Goal: Contribute content

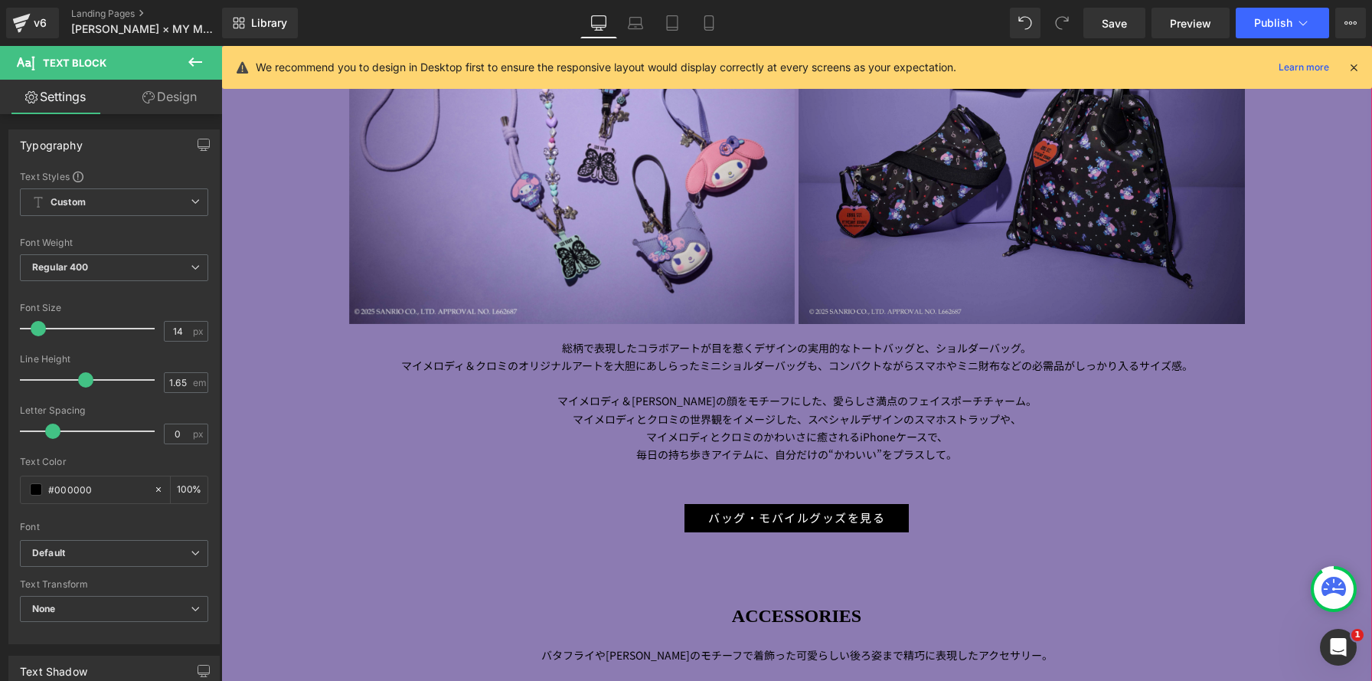
scroll to position [2790, 0]
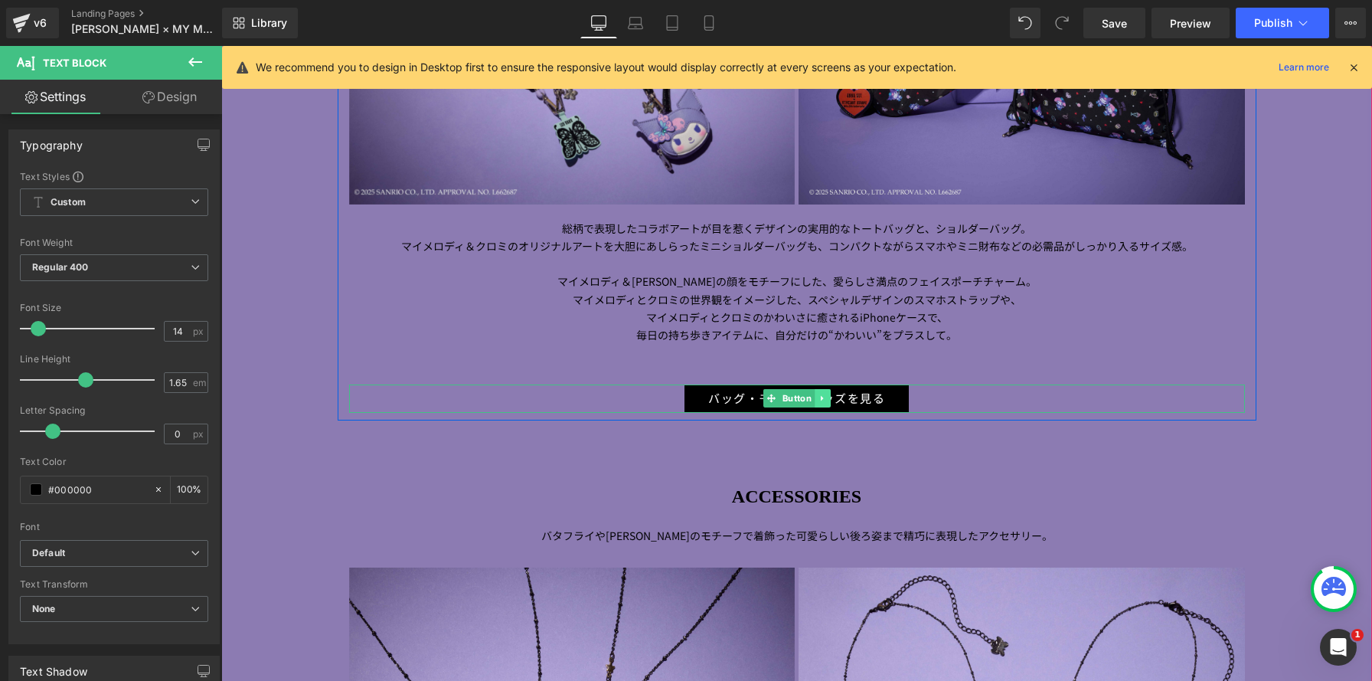
click at [816, 394] on link at bounding box center [823, 398] width 16 height 18
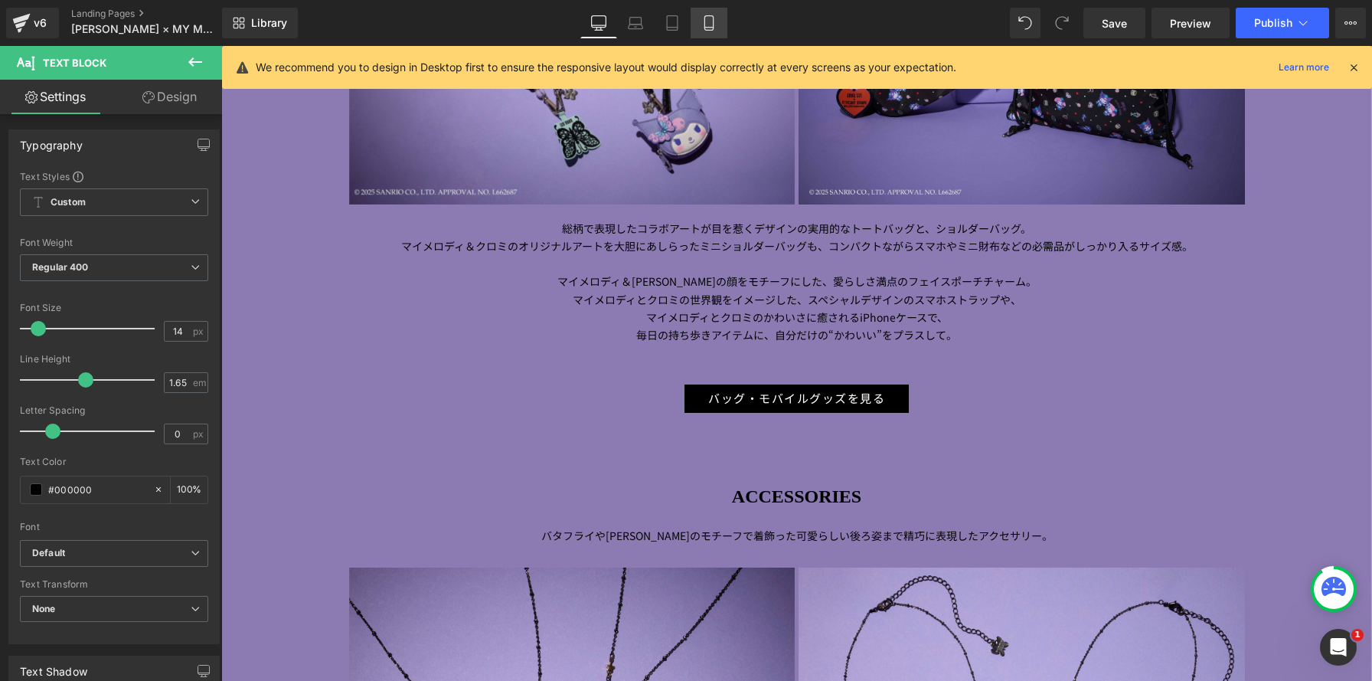
click at [710, 20] on icon at bounding box center [708, 22] width 15 height 15
type input "100"
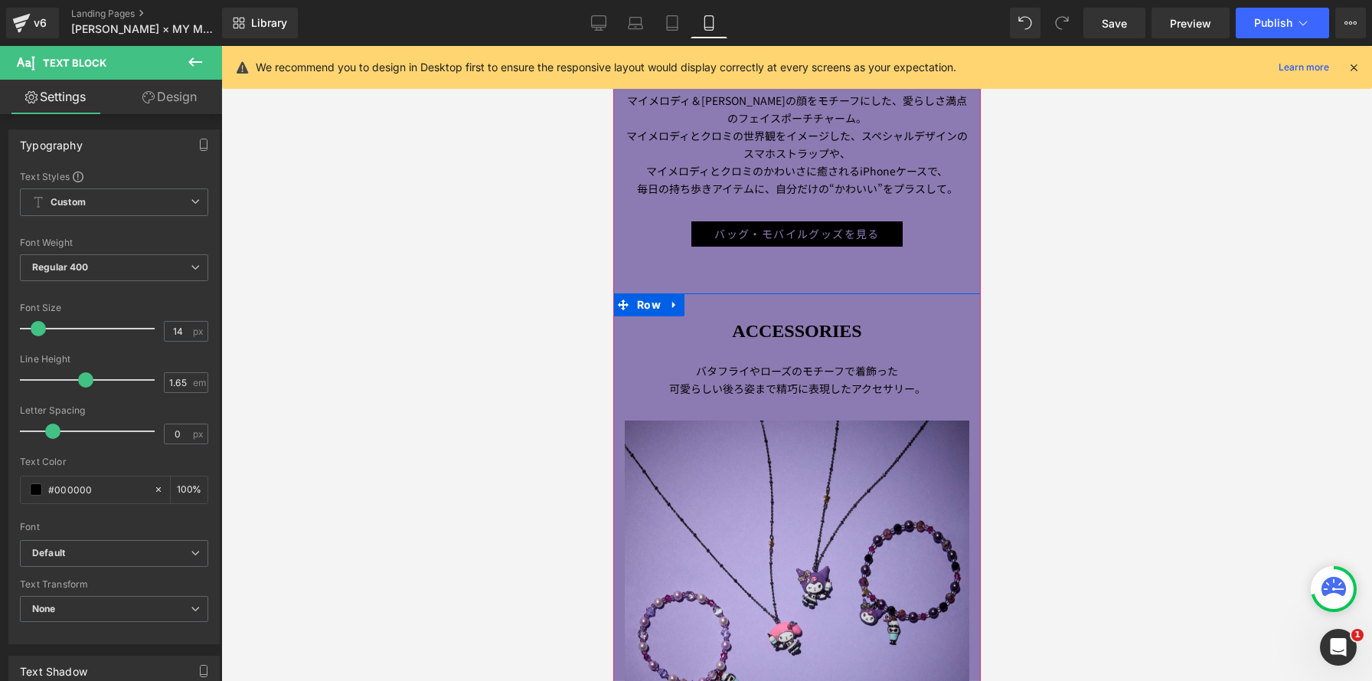
scroll to position [2446, 0]
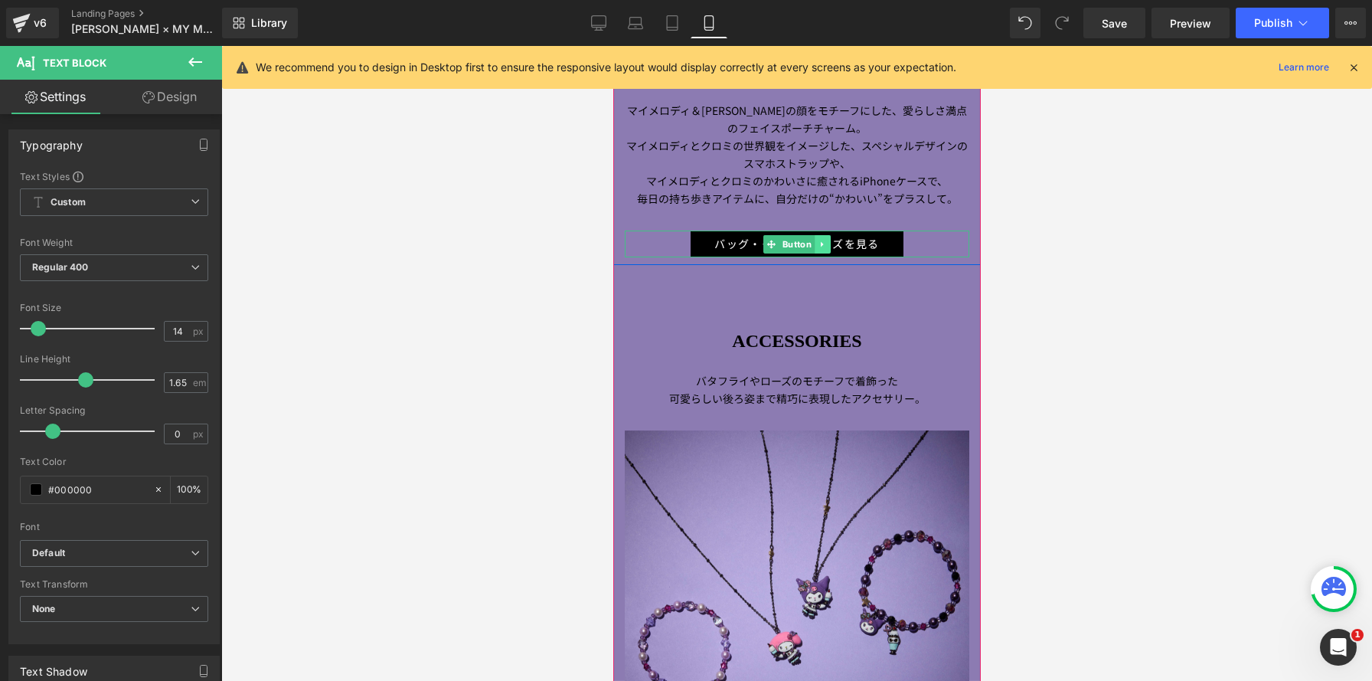
click at [819, 244] on icon at bounding box center [822, 244] width 8 height 9
click at [817, 244] on icon at bounding box center [814, 244] width 8 height 8
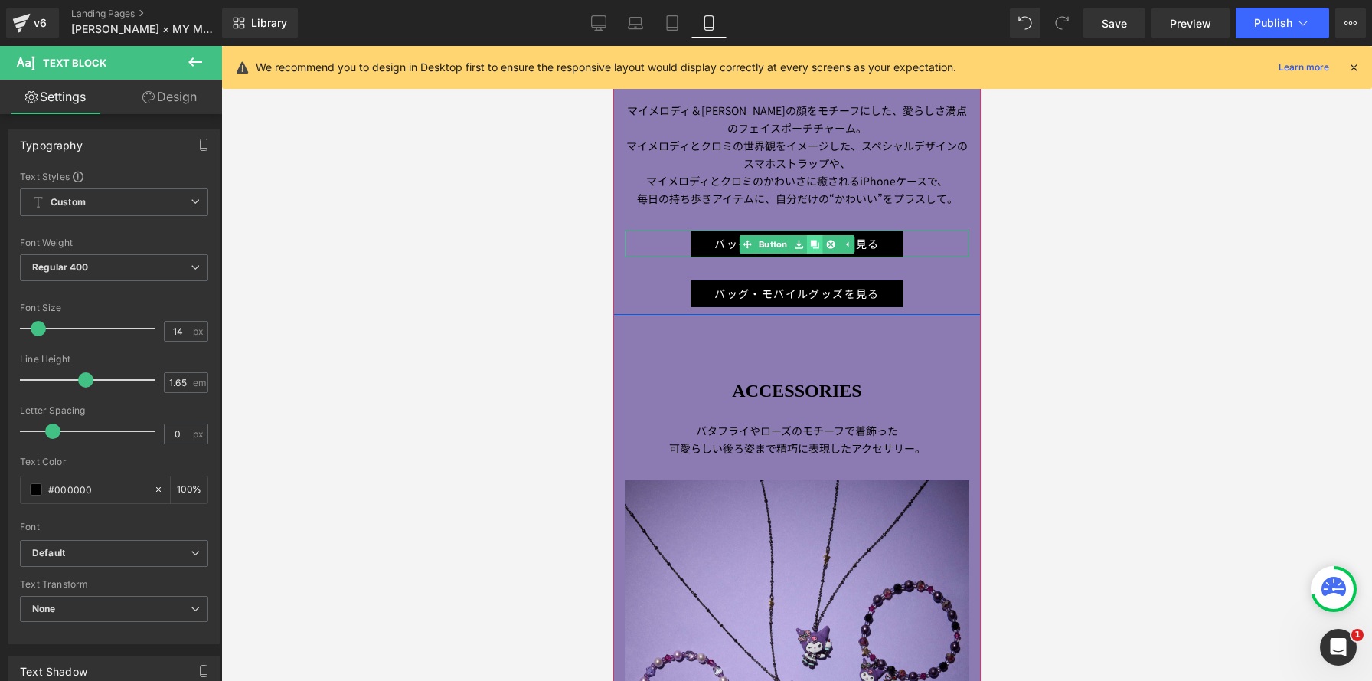
scroll to position [8855, 368]
drag, startPoint x: 660, startPoint y: 246, endPoint x: 676, endPoint y: 259, distance: 20.7
click at [660, 246] on div "バッグ・モバイルグッズを見る" at bounding box center [796, 243] width 345 height 27
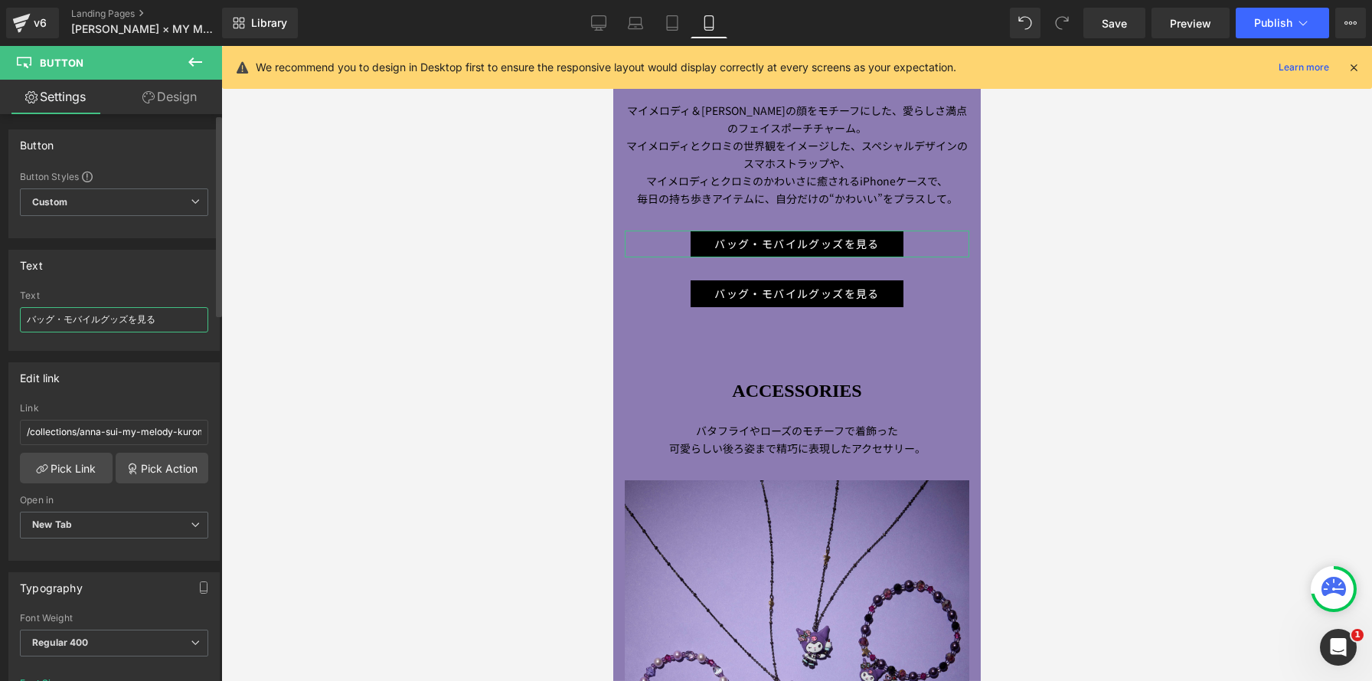
drag, startPoint x: 129, startPoint y: 319, endPoint x: 57, endPoint y: 314, distance: 72.2
click at [57, 314] on input "バッグ・モバイルグッズを見る" at bounding box center [114, 319] width 188 height 25
type input "バッグを見る"
click at [816, 288] on link at bounding box center [822, 294] width 16 height 18
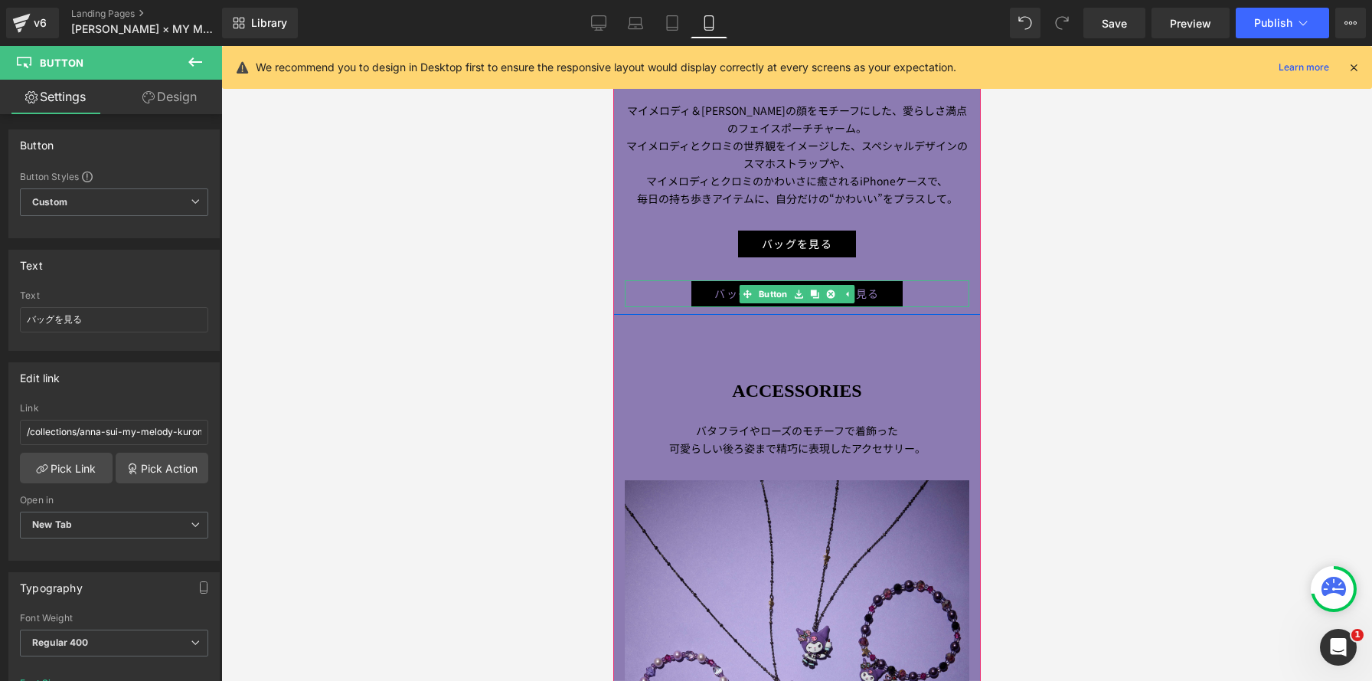
click at [701, 297] on link "バッグ・モバイルグッズを見る" at bounding box center [796, 293] width 213 height 27
drag, startPoint x: 65, startPoint y: 319, endPoint x: 1, endPoint y: 289, distance: 71.2
click at [0, 289] on div "Text バッグ・モバイルグッズを見る Text バッグ・モバイルグッズを見る" at bounding box center [114, 294] width 229 height 113
type input "モバイルグッズを見る"
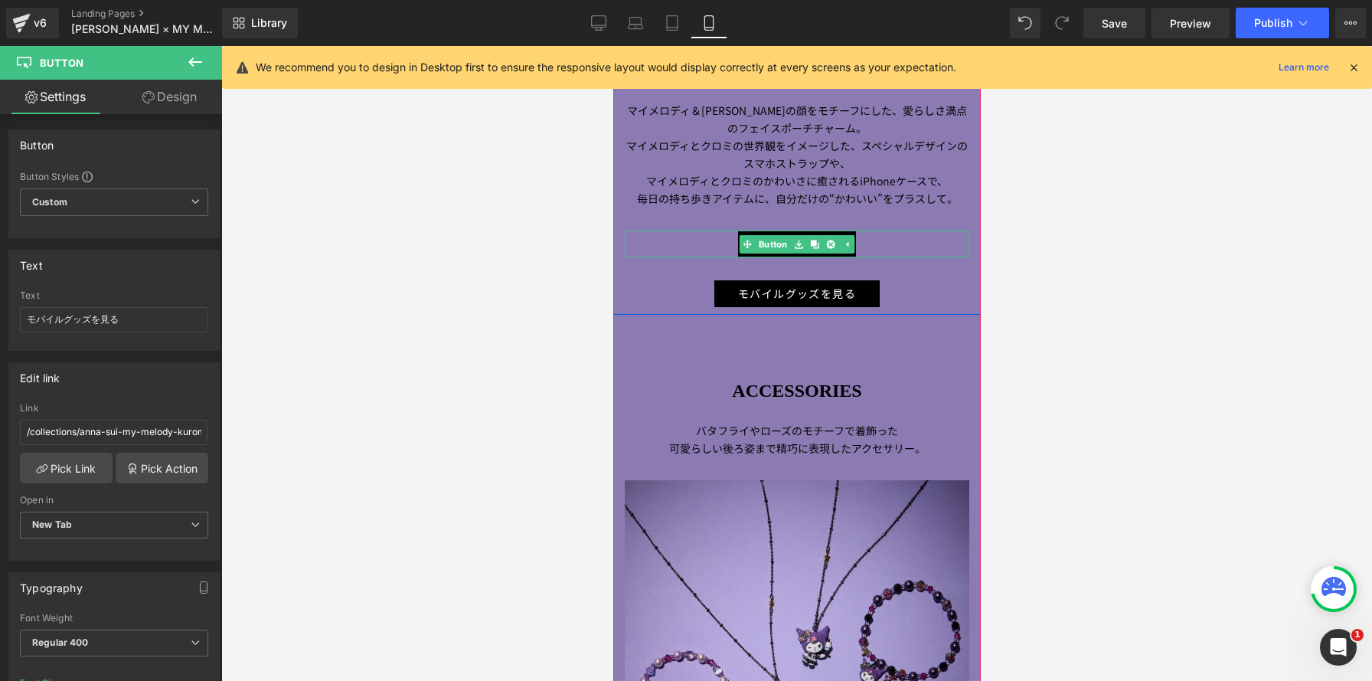
click at [694, 240] on div "バッグを見る" at bounding box center [796, 243] width 345 height 27
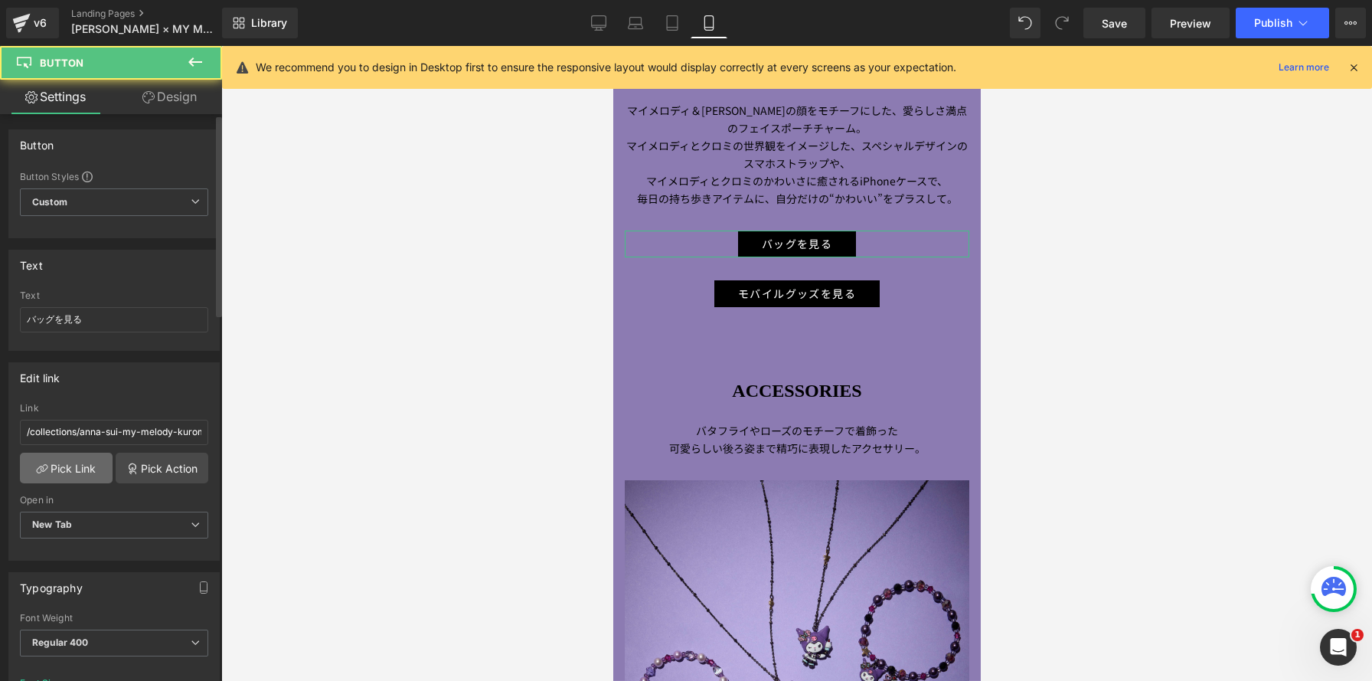
click at [92, 464] on link "Pick Link" at bounding box center [66, 468] width 93 height 31
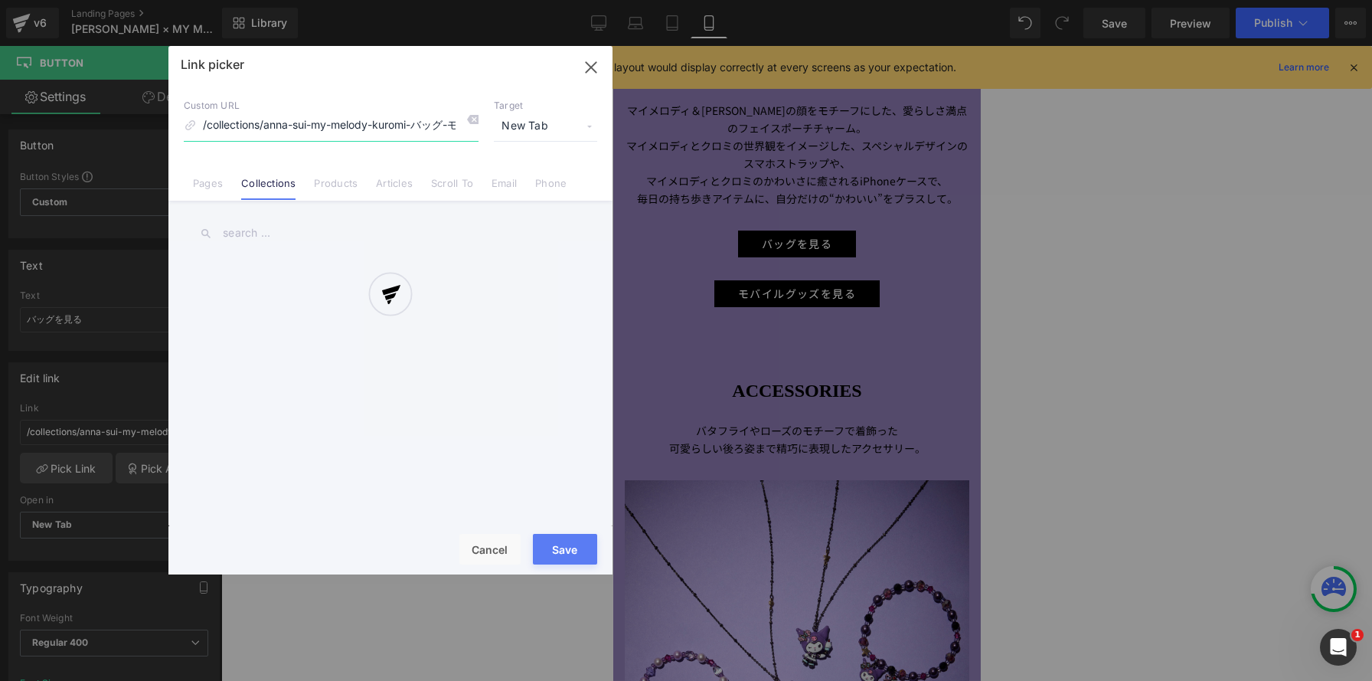
scroll to position [0, 55]
click at [311, 230] on div "Link picker Back to Library Insert Custom URL /collections/anna-sui-my-melody-k…" at bounding box center [390, 310] width 444 height 528
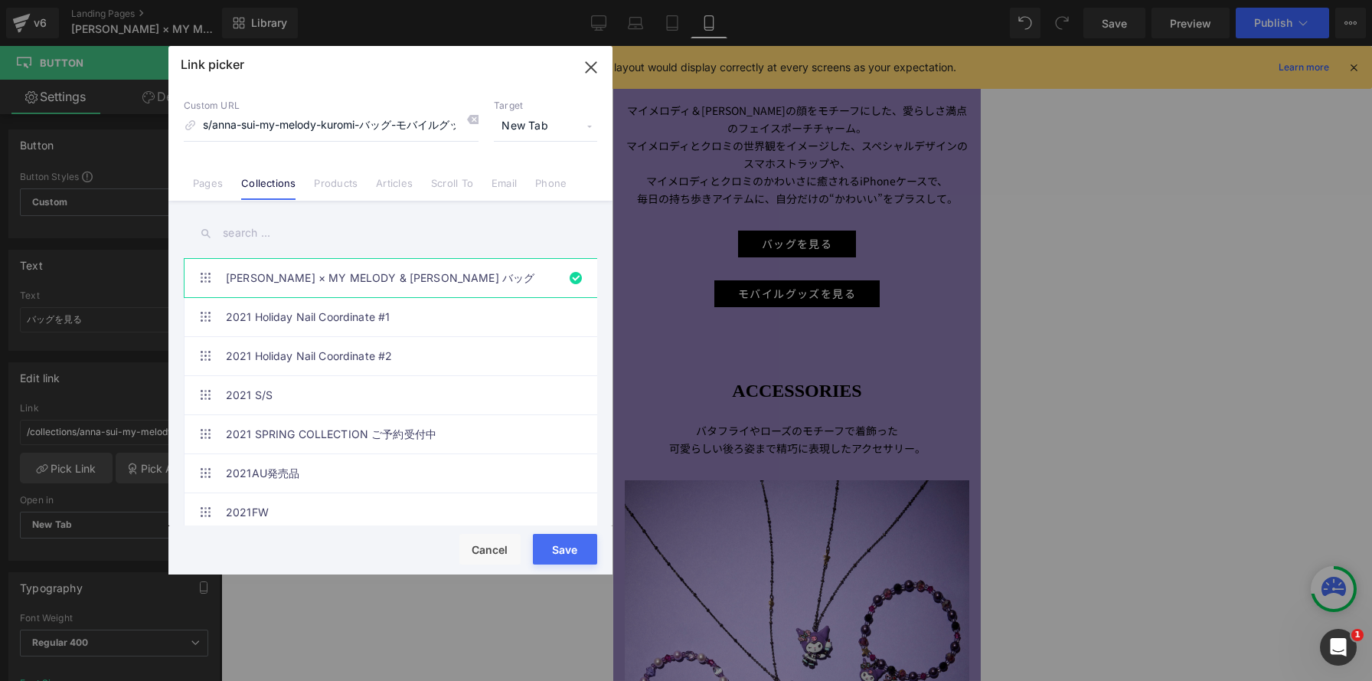
scroll to position [0, 0]
click at [308, 230] on input "text" at bounding box center [391, 233] width 414 height 34
paste input "[PERSON_NAME] × MY MELODY & [PERSON_NAME]"
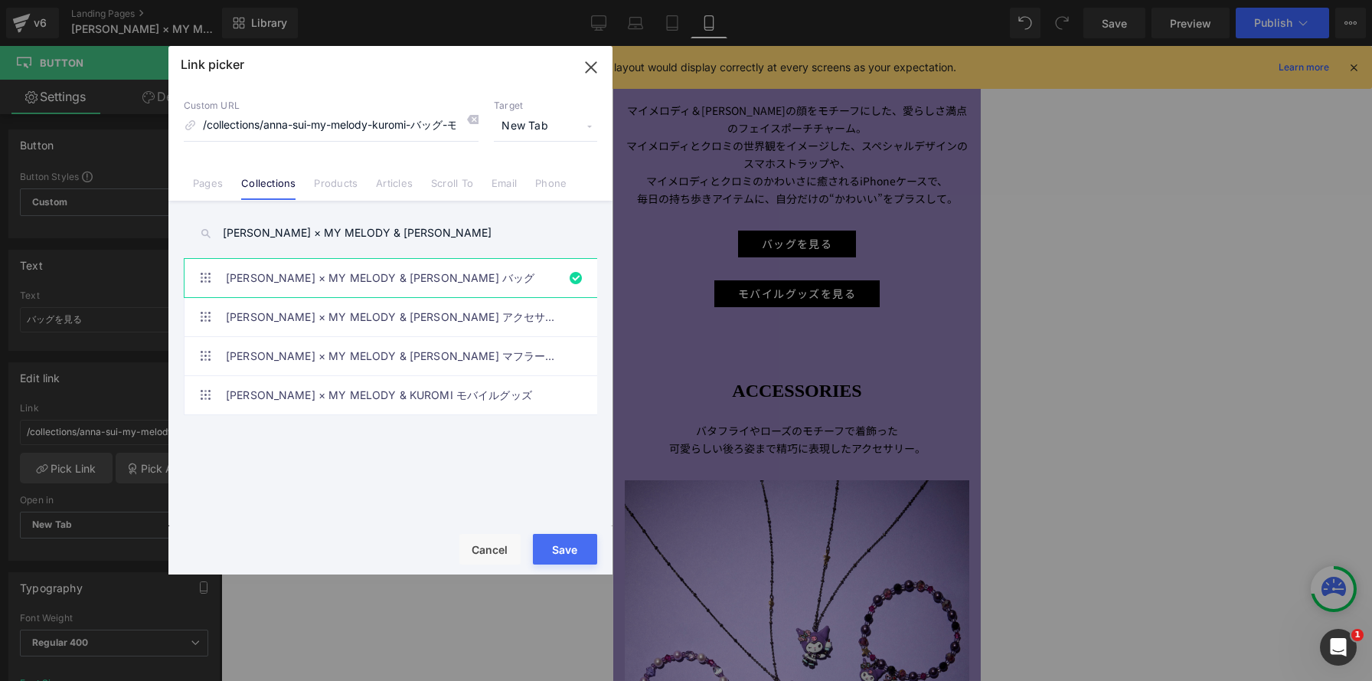
type input "[PERSON_NAME] × MY MELODY & [PERSON_NAME]"
click at [474, 282] on link "[PERSON_NAME] × MY MELODY & [PERSON_NAME] バッグ" at bounding box center [394, 278] width 337 height 38
click at [559, 544] on button "Save" at bounding box center [565, 549] width 64 height 31
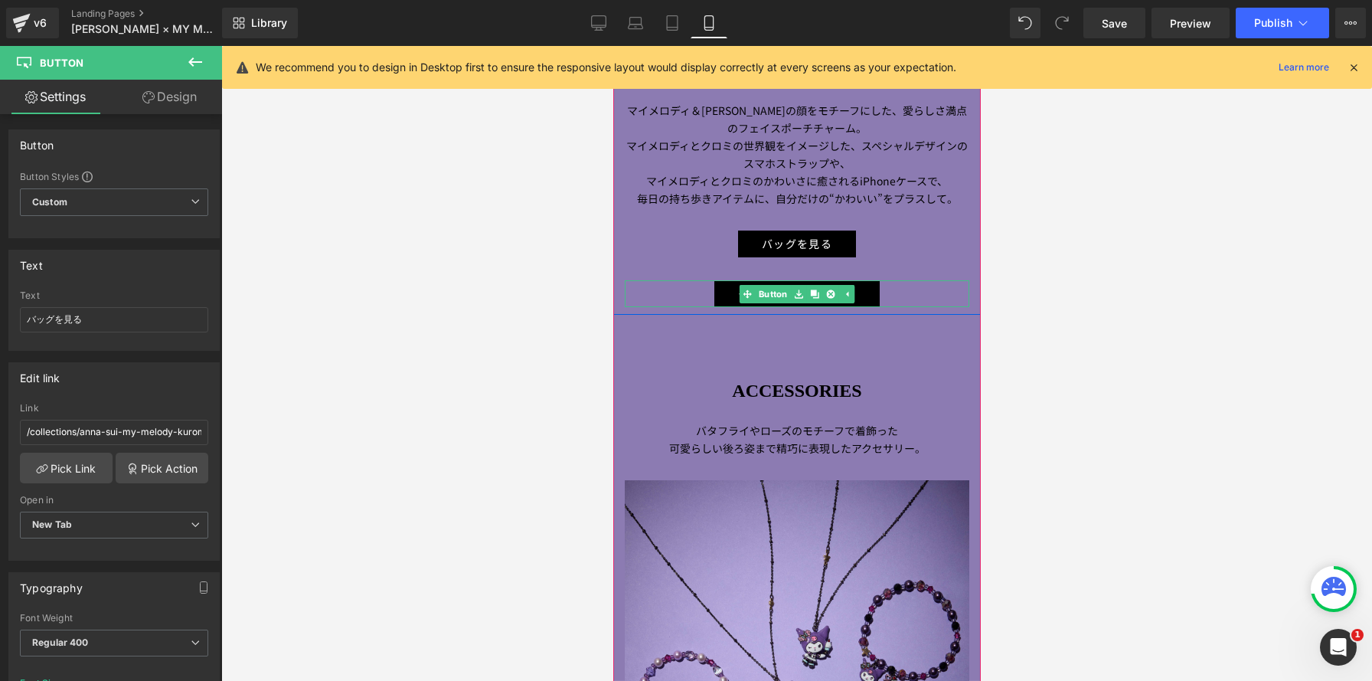
click at [665, 293] on div "モバイルグッズを見る" at bounding box center [796, 293] width 345 height 27
click at [53, 460] on link "Pick Link" at bounding box center [66, 468] width 93 height 31
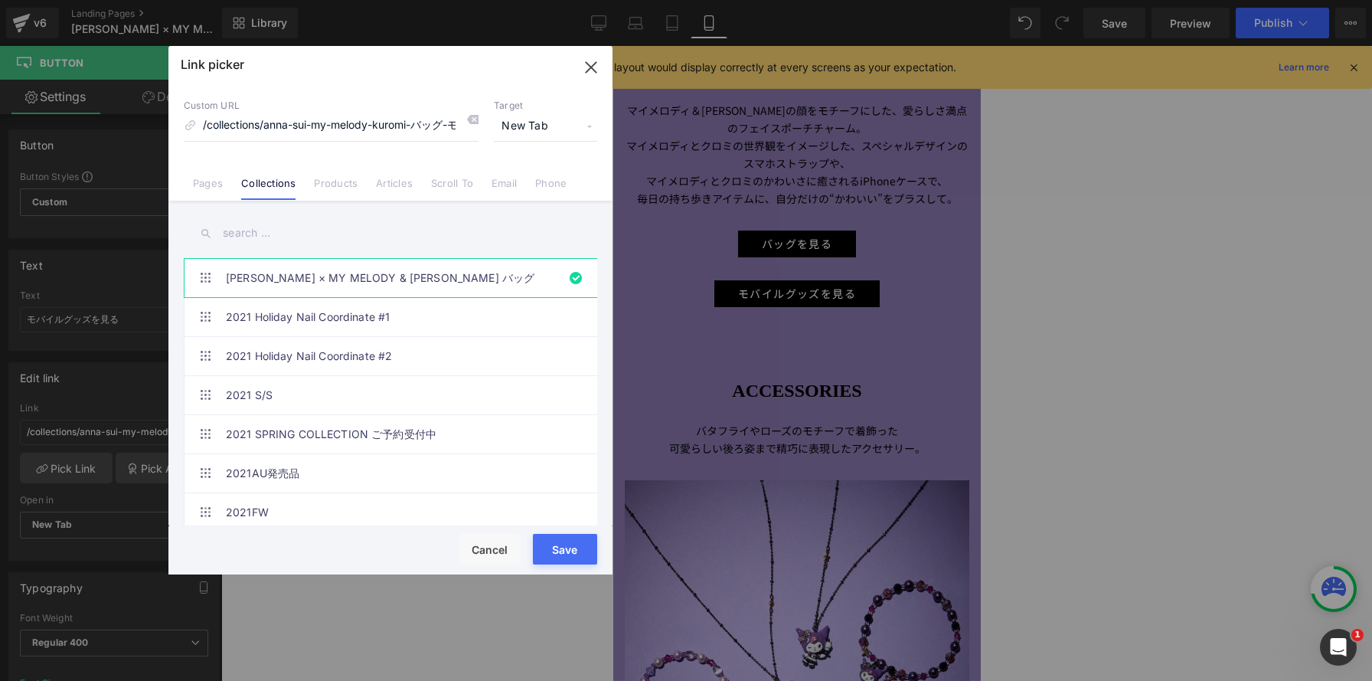
click at [359, 230] on input "text" at bounding box center [391, 233] width 414 height 34
paste input "[PERSON_NAME] × MY MELODY & [PERSON_NAME]"
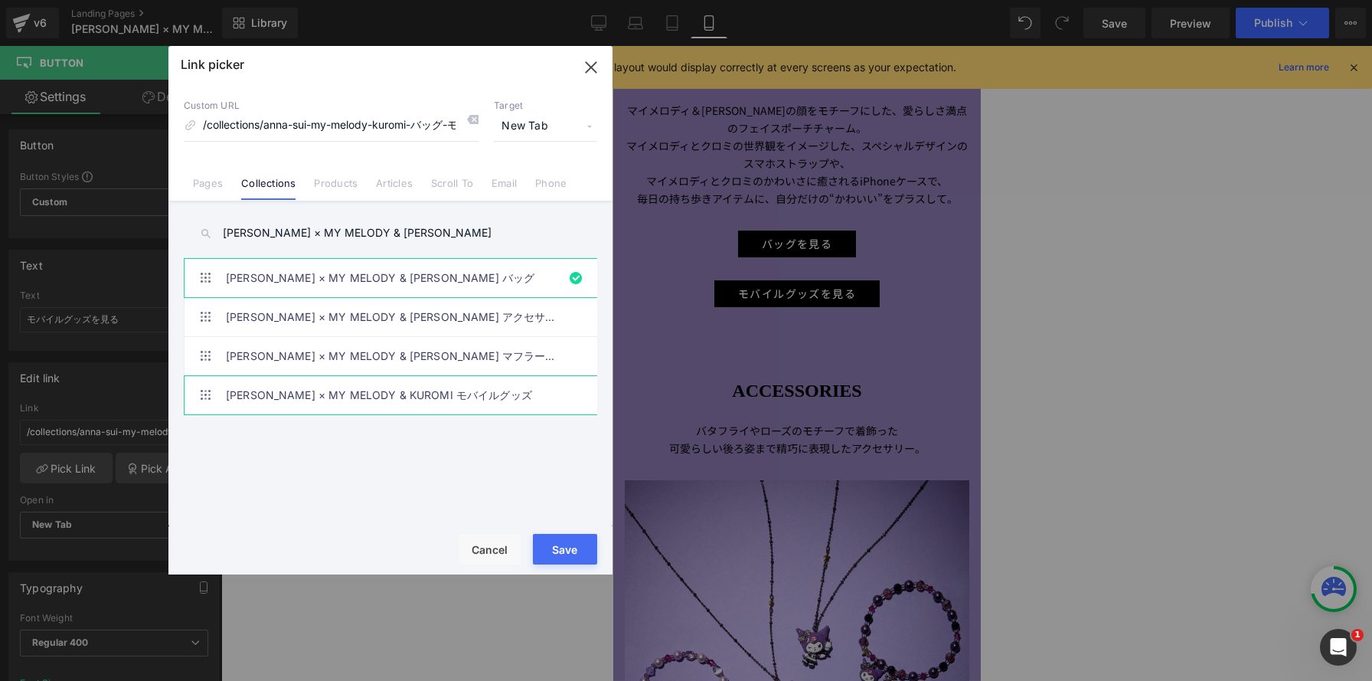
type input "[PERSON_NAME] × MY MELODY & [PERSON_NAME]"
click at [481, 397] on link "[PERSON_NAME] × MY MELODY & KUROMI モバイルグッズ" at bounding box center [394, 395] width 337 height 38
type input "/collections/anna-sui-my-melody-kuromi-モバイルグッズ"
click at [576, 550] on button "Save" at bounding box center [565, 549] width 64 height 31
type input "/collections/anna-sui-my-melody-kuromi-モバイルグッズ"
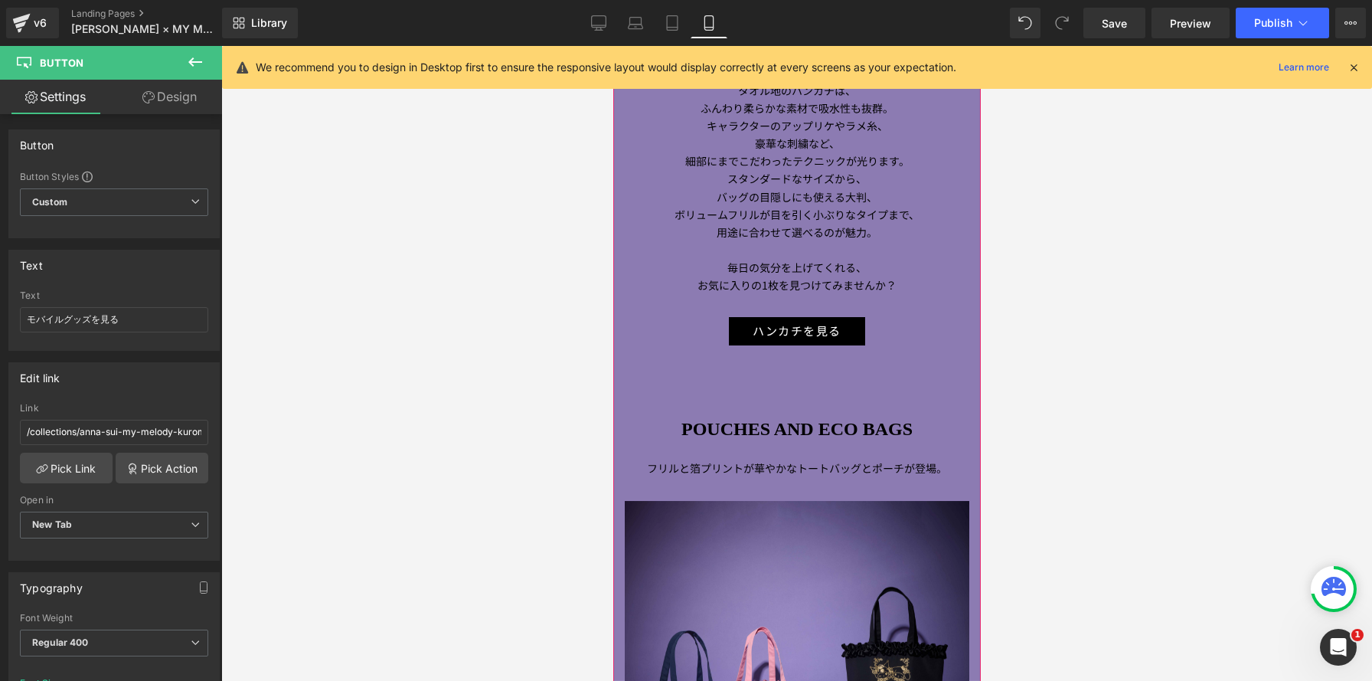
scroll to position [5447, 0]
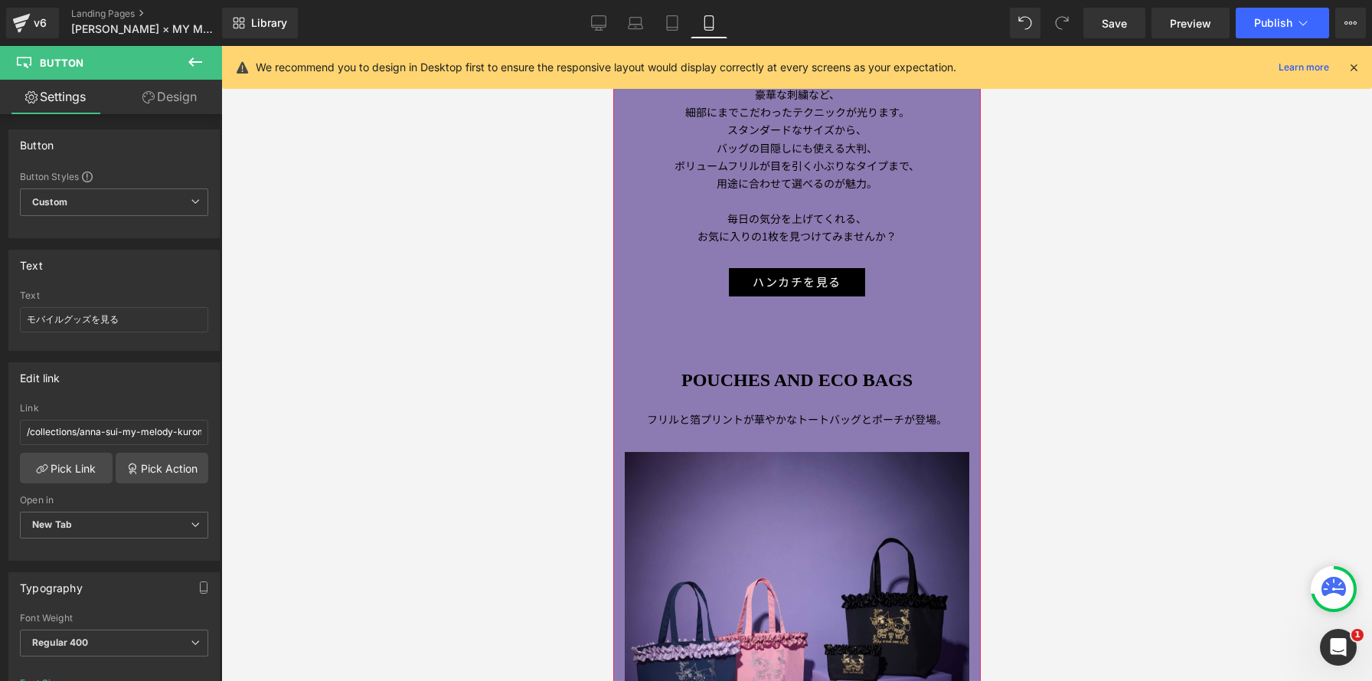
click at [702, 288] on div "ハンカチを見る" at bounding box center [796, 282] width 345 height 28
click at [60, 459] on link "Pick Link" at bounding box center [66, 468] width 93 height 31
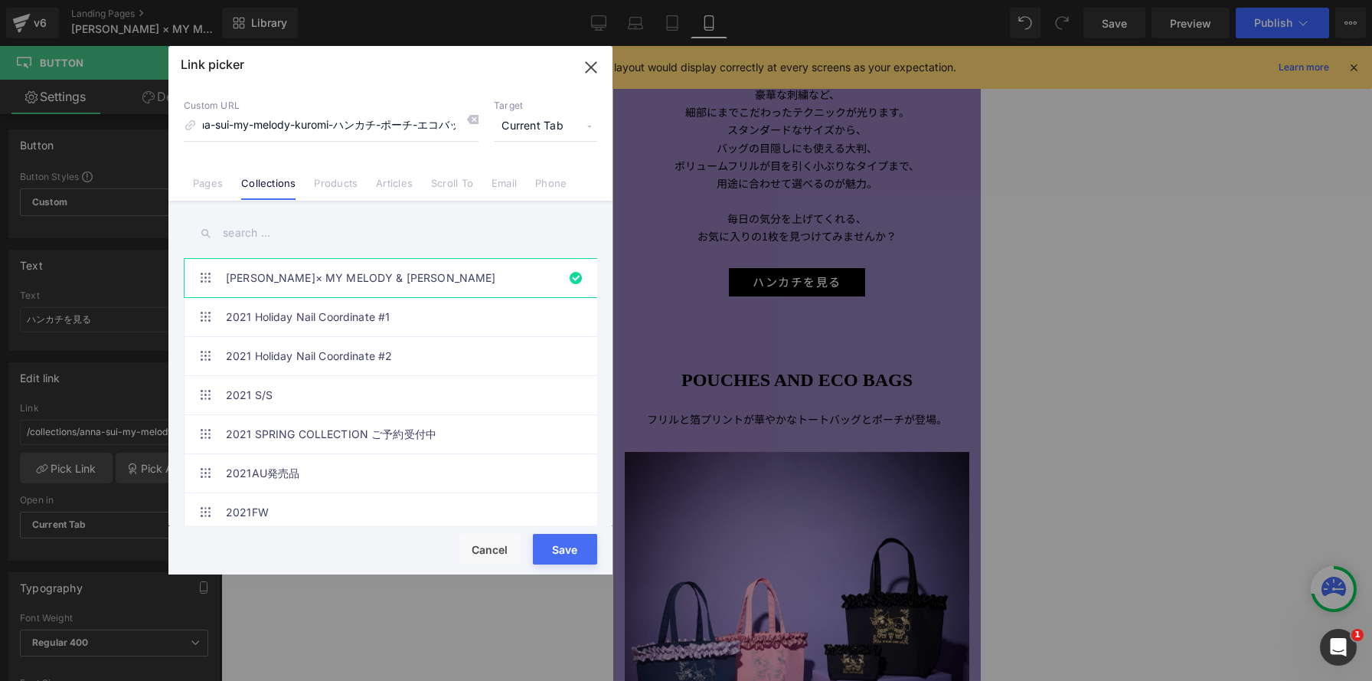
scroll to position [0, 0]
click at [306, 225] on input "text" at bounding box center [391, 233] width 414 height 34
paste input "[PERSON_NAME] × MY MELODY & [PERSON_NAME]"
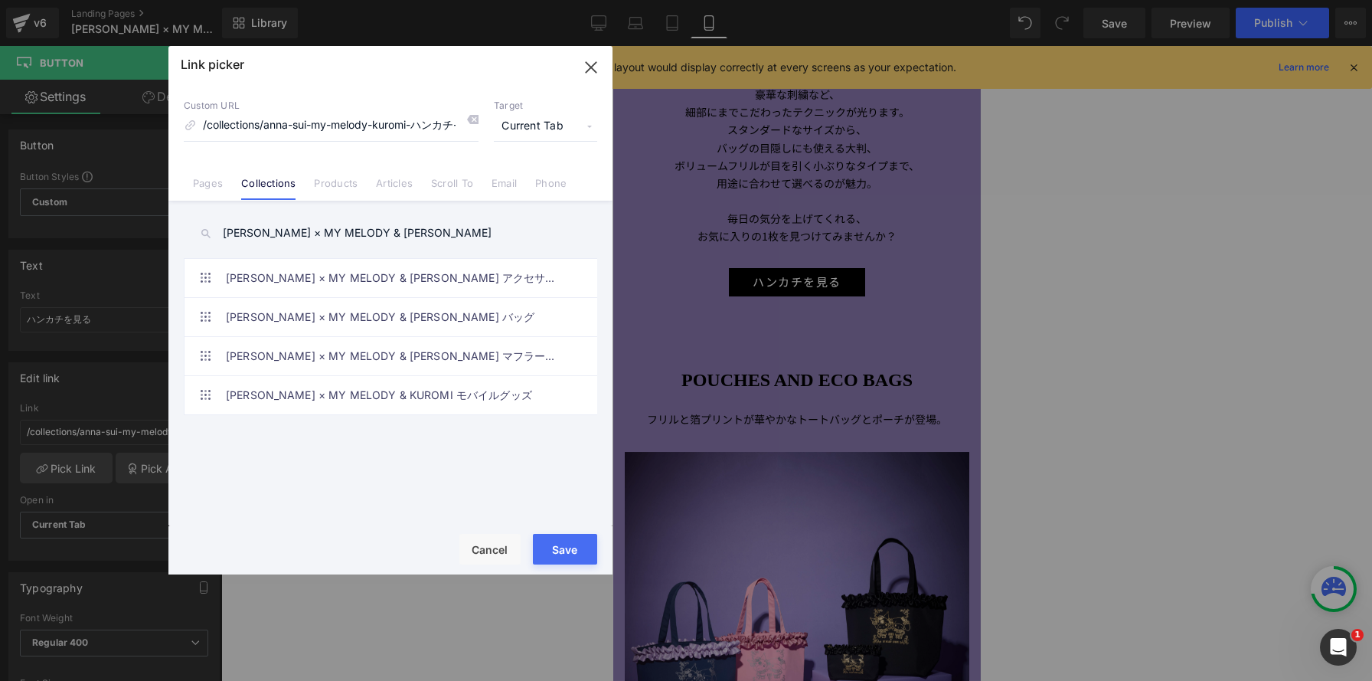
drag, startPoint x: 444, startPoint y: 236, endPoint x: 60, endPoint y: 237, distance: 384.4
click at [60, 237] on div "Link picker Back to Library Insert Custom URL /collections/anna-sui-my-melody-k…" at bounding box center [686, 340] width 1372 height 681
click at [430, 230] on input "[PERSON_NAME] × MY MELODY & [PERSON_NAME]" at bounding box center [391, 233] width 414 height 34
type input "[PERSON_NAME] × MY MELODY & [PERSON_NAME]"
drag, startPoint x: 462, startPoint y: 234, endPoint x: 75, endPoint y: 246, distance: 386.9
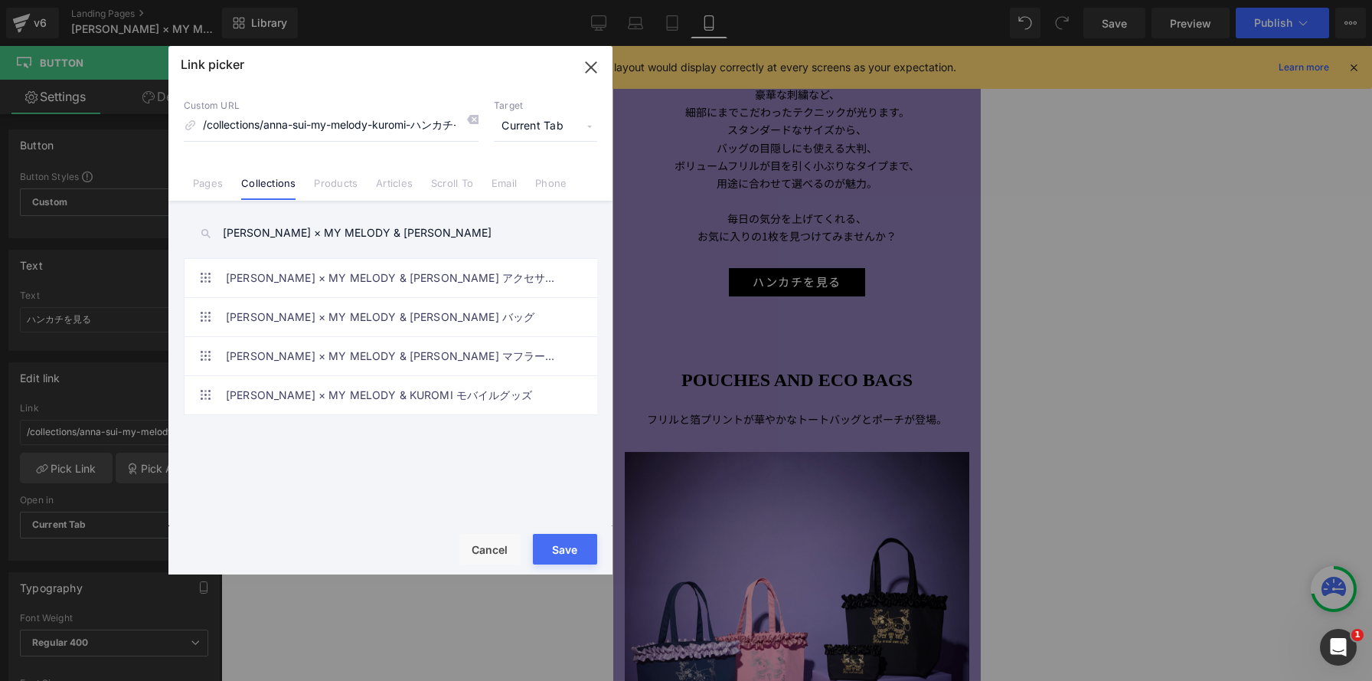
click at [75, 246] on div "Link picker Back to Library Insert Custom URL /collections/anna-sui-my-melody-k…" at bounding box center [686, 340] width 1372 height 681
drag, startPoint x: 308, startPoint y: 243, endPoint x: 219, endPoint y: 228, distance: 90.0
click at [219, 228] on input "[PERSON_NAME] × MY MELODY & [PERSON_NAME]" at bounding box center [391, 233] width 414 height 34
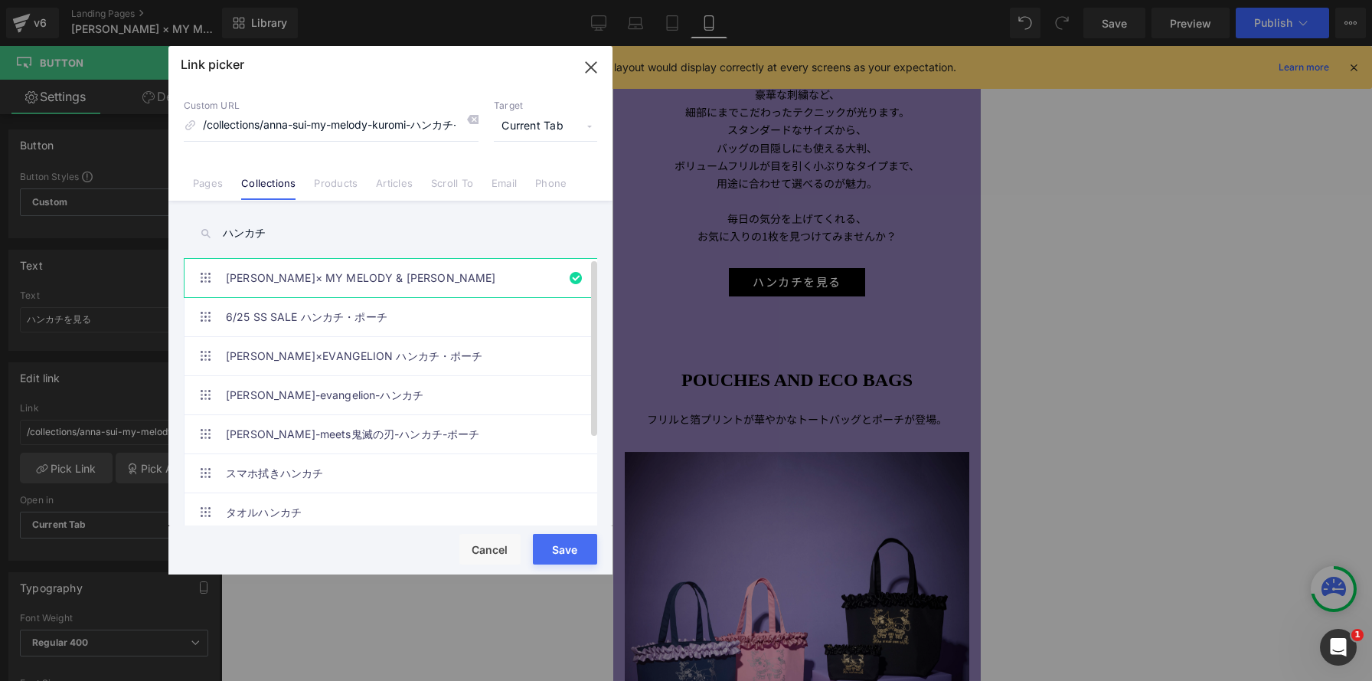
type input "ハンカチ"
click at [297, 273] on link "[PERSON_NAME]× MY MELODY & [PERSON_NAME]" at bounding box center [394, 278] width 337 height 38
click at [575, 539] on button "Save" at bounding box center [565, 549] width 64 height 31
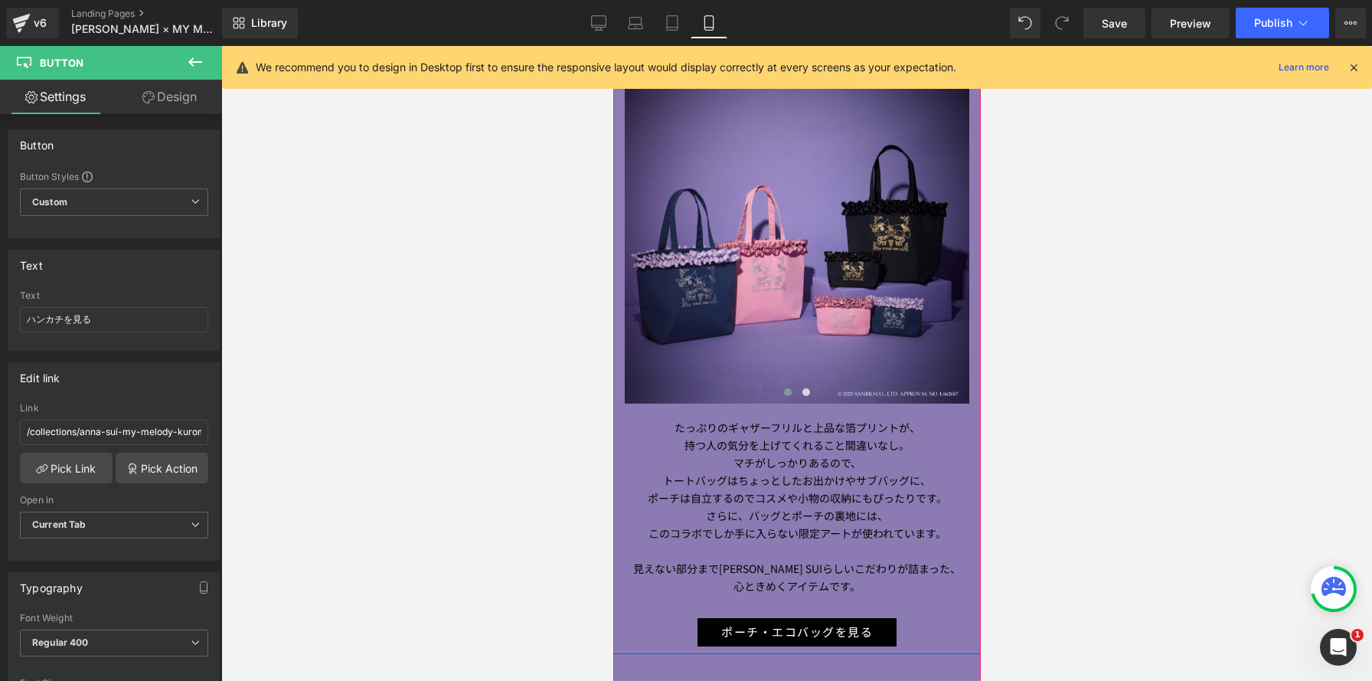
scroll to position [5911, 0]
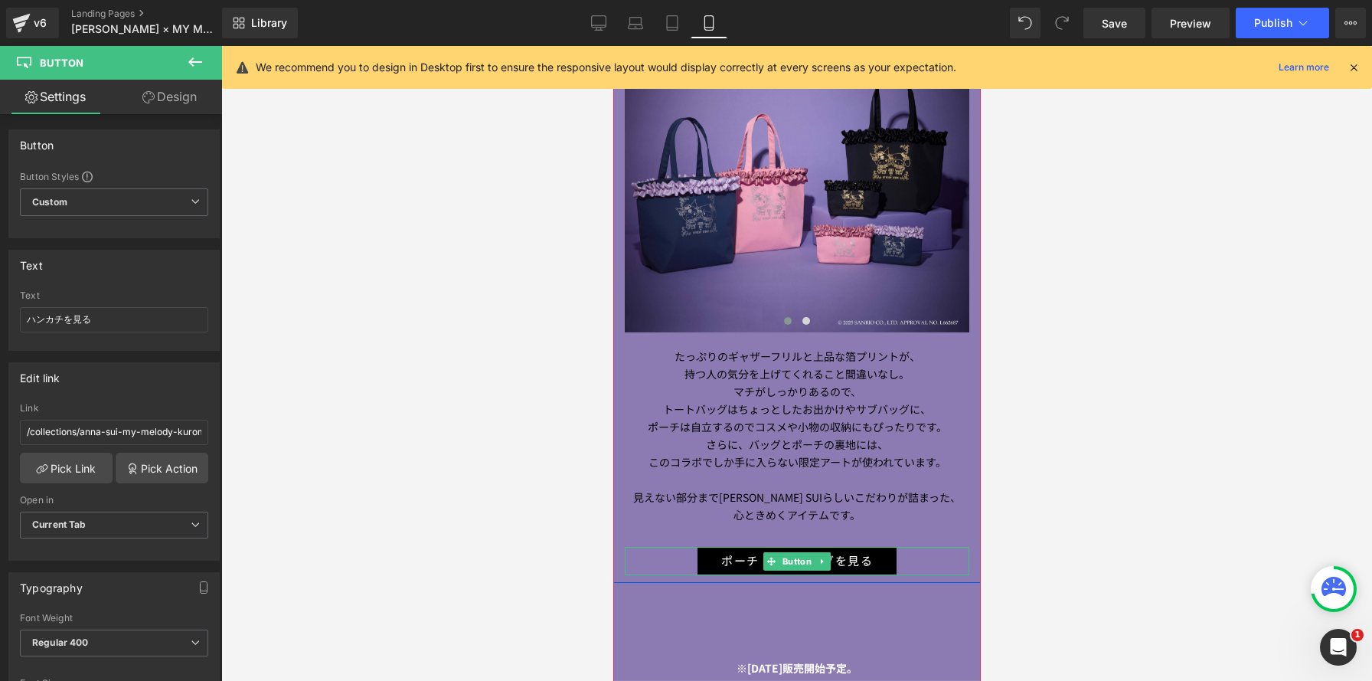
click at [695, 558] on div "ポーチ・エコバッグを見る" at bounding box center [796, 561] width 345 height 28
click at [69, 482] on div "/collections/anna-sui-my-melody-kuromi-ハンカチ-ポーチ-エコバッグ Link /collections/anna-su…" at bounding box center [114, 481] width 210 height 157
click at [74, 469] on link "Pick Link" at bounding box center [66, 468] width 93 height 31
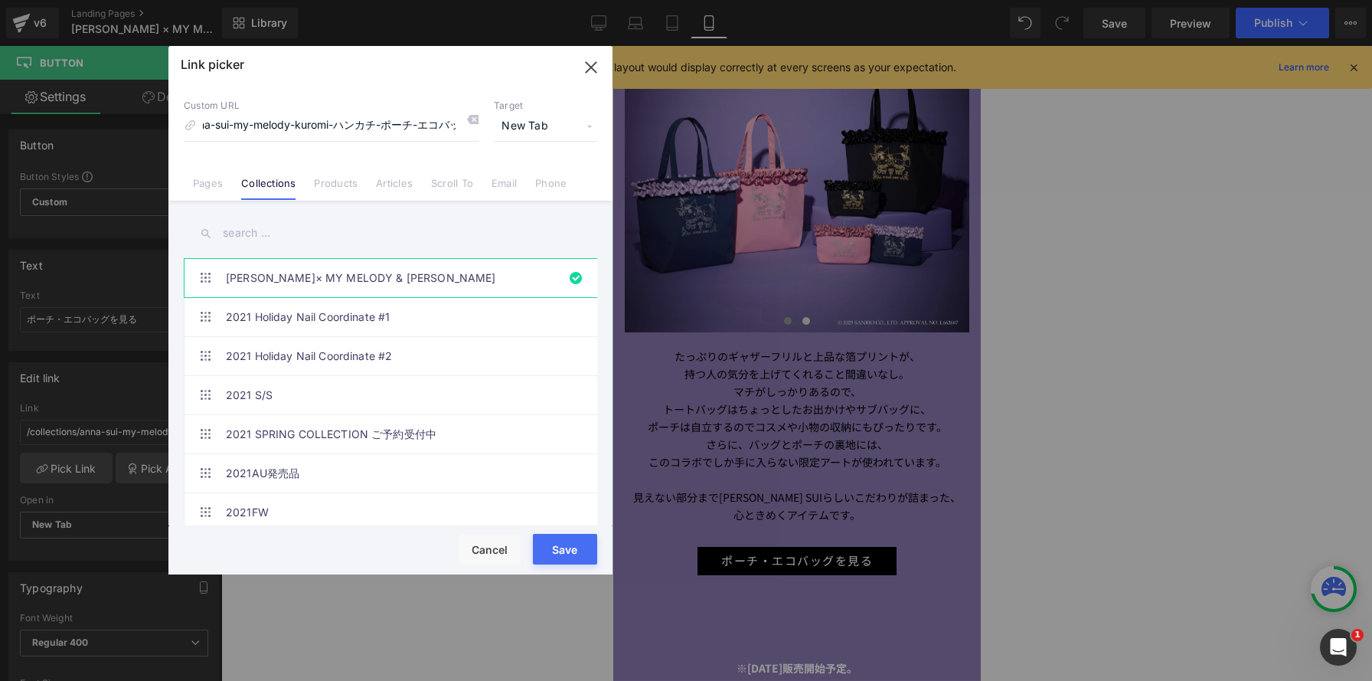
scroll to position [0, 0]
click at [277, 223] on input "text" at bounding box center [391, 233] width 414 height 34
paste input "[PERSON_NAME] × MY MELODY & [PERSON_NAME]"
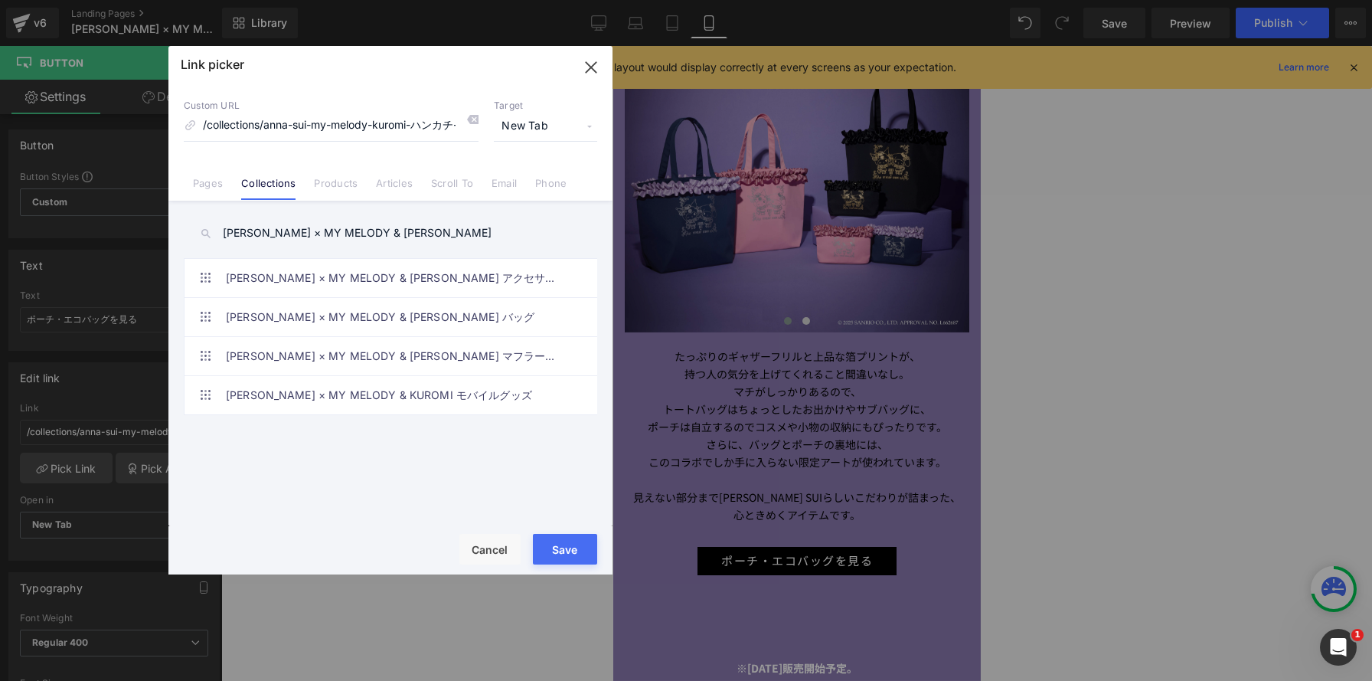
drag, startPoint x: 375, startPoint y: 232, endPoint x: 116, endPoint y: 214, distance: 259.4
click at [116, 214] on div "Link picker Back to Library Insert Custom URL /collections/anna-sui-my-melody-k…" at bounding box center [686, 340] width 1372 height 681
type input "UROMI"
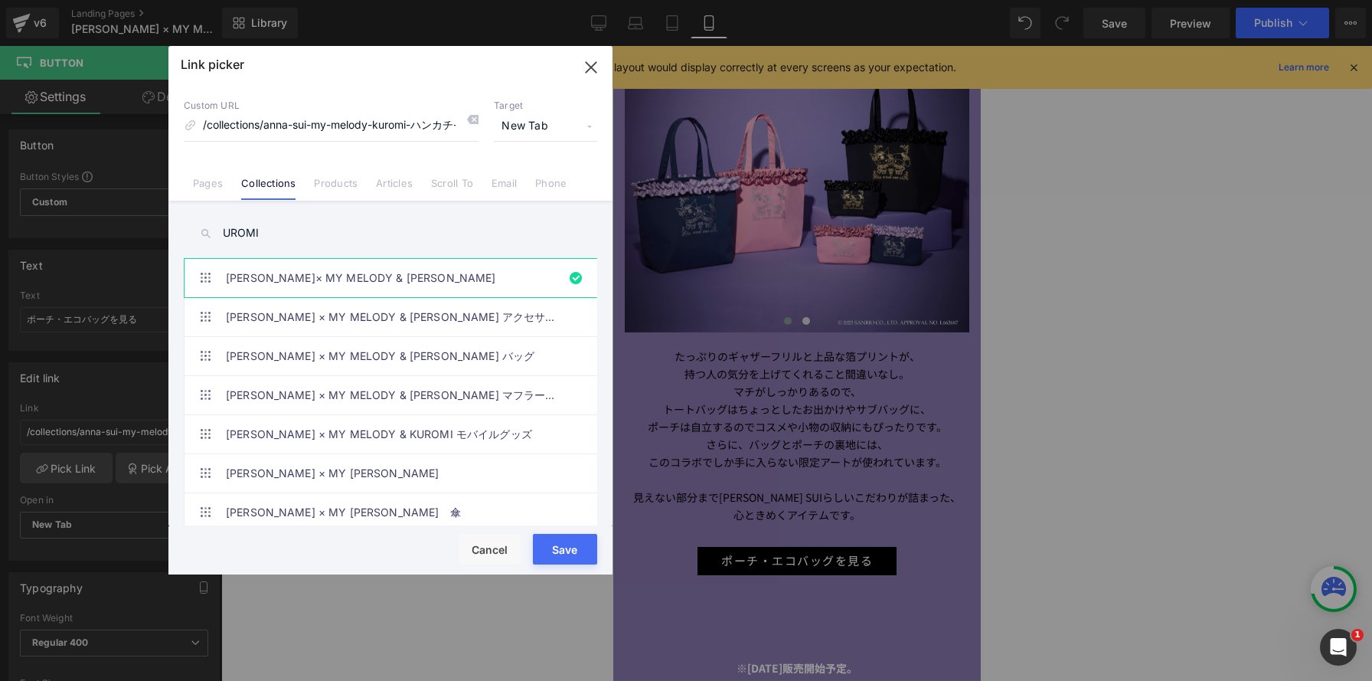
drag, startPoint x: 294, startPoint y: 237, endPoint x: 100, endPoint y: 220, distance: 195.2
click at [100, 220] on div "Link picker Back to Library Insert Custom URL /collections/anna-sui-my-melody-k…" at bounding box center [686, 340] width 1372 height 681
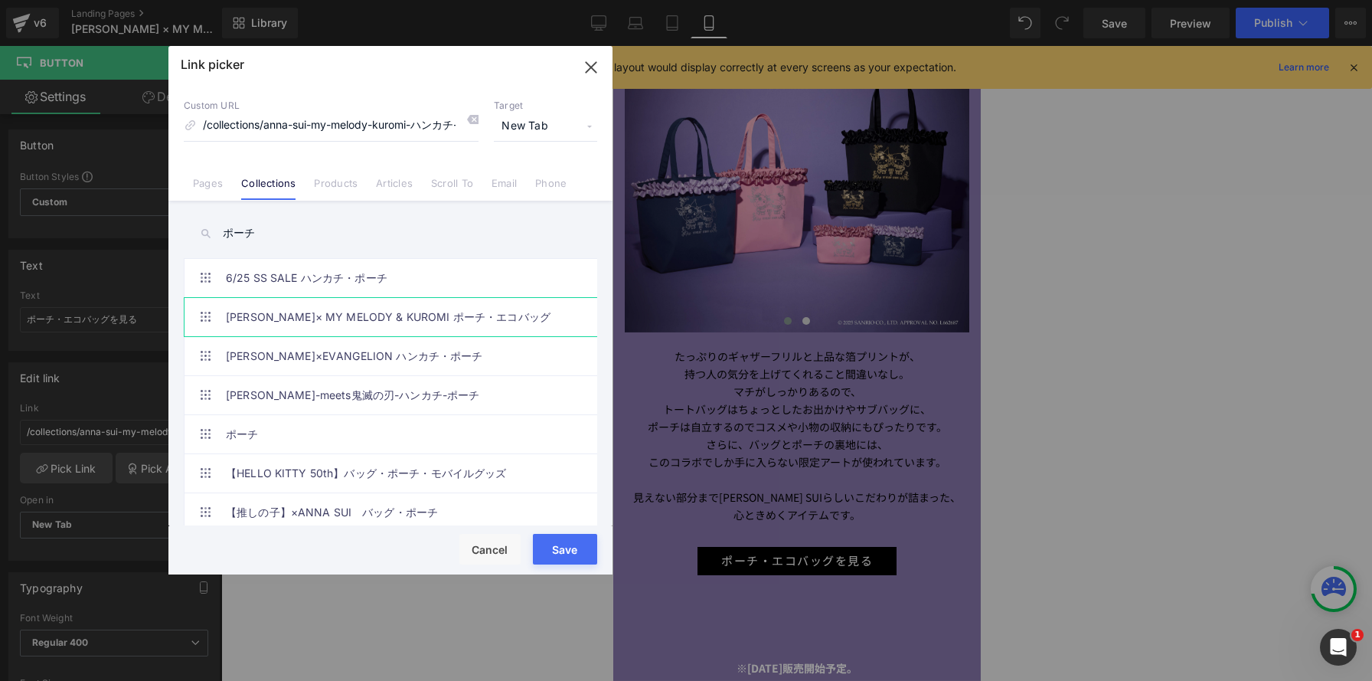
type input "ポーチ"
click at [404, 304] on link "[PERSON_NAME]× MY MELODY & KUROMI ポーチ・エコバッグ" at bounding box center [394, 317] width 337 height 38
type input "/collections/anna-sui-my-melody-kuromi-ポーチ-エコバッグ"
click at [567, 548] on button "Save" at bounding box center [565, 549] width 64 height 31
type input "/collections/anna-sui-my-melody-kuromi-ポーチ-エコバッグ"
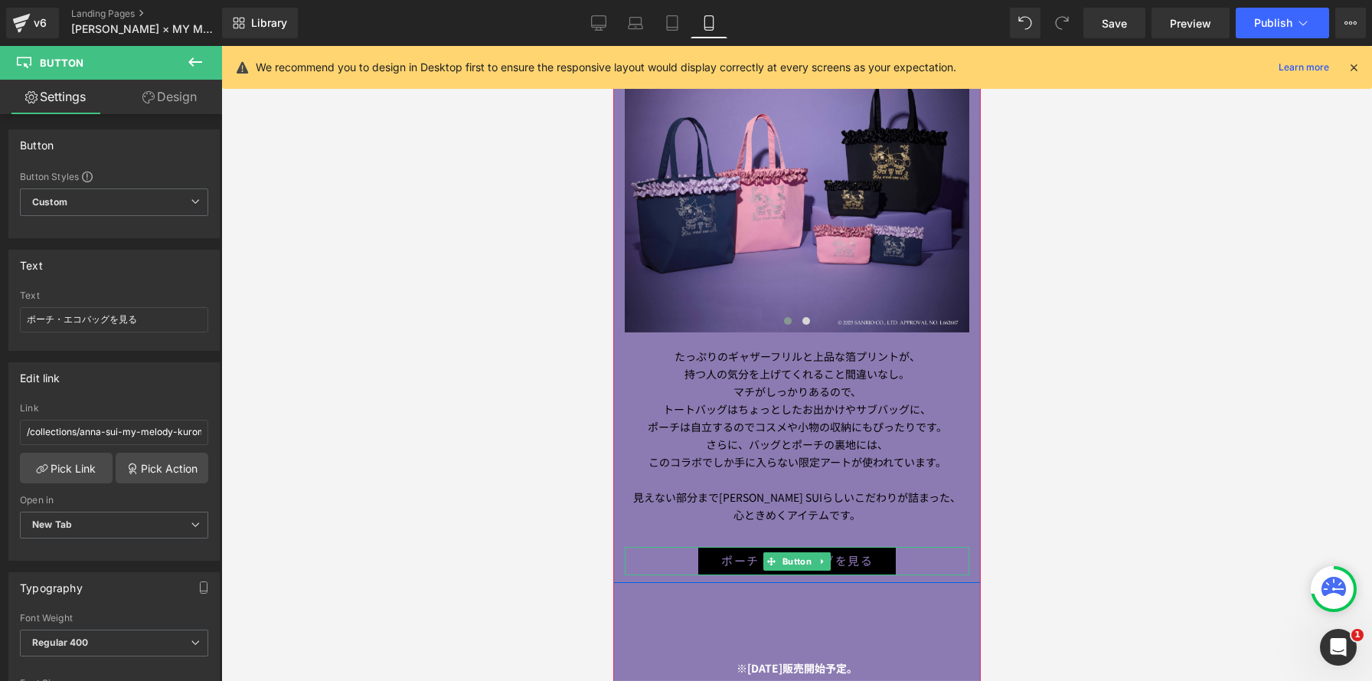
scroll to position [5948, 0]
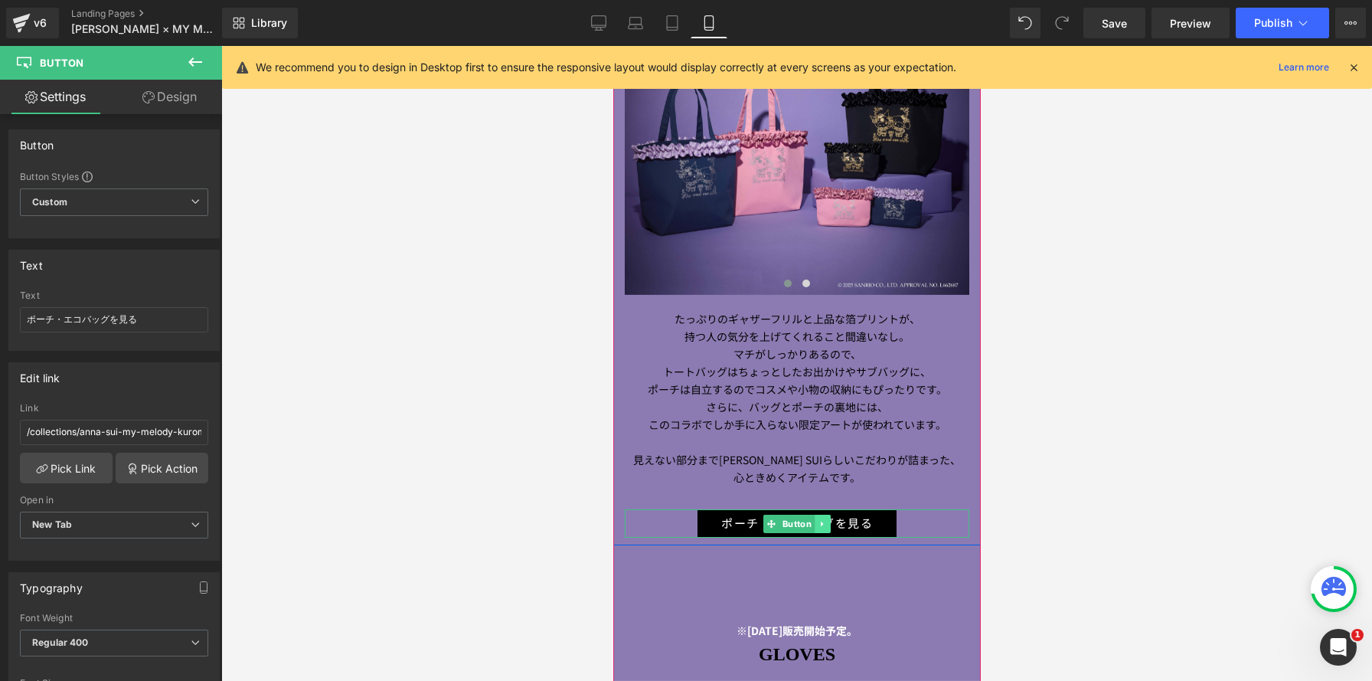
click at [819, 525] on icon at bounding box center [822, 523] width 8 height 9
click at [816, 523] on icon at bounding box center [814, 523] width 8 height 8
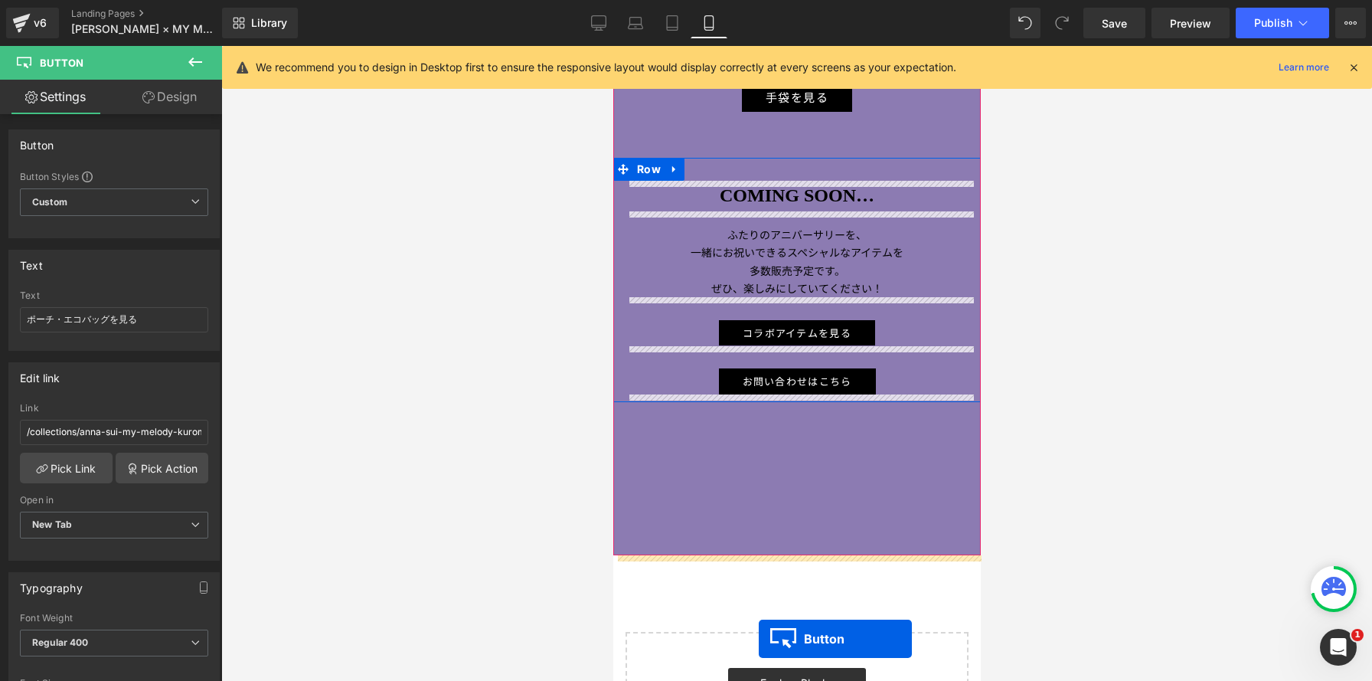
scroll to position [7260, 0]
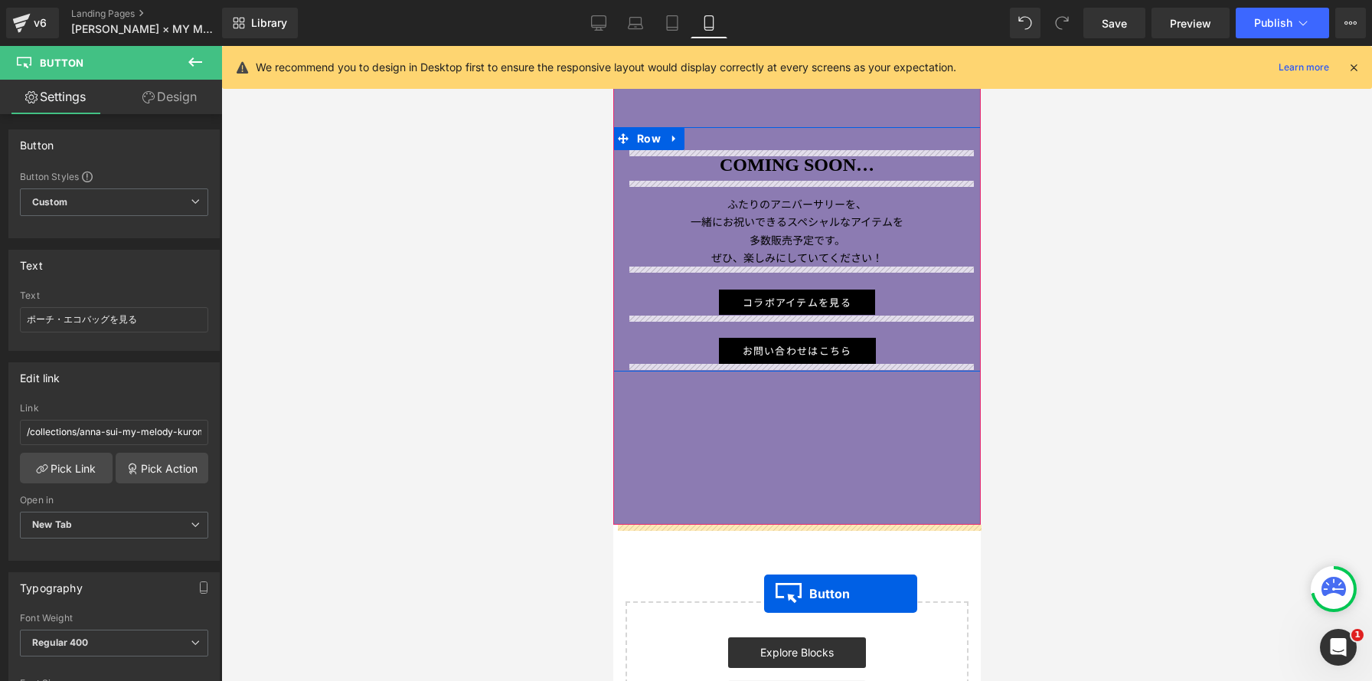
drag, startPoint x: 772, startPoint y: 120, endPoint x: 763, endPoint y: 593, distance: 472.6
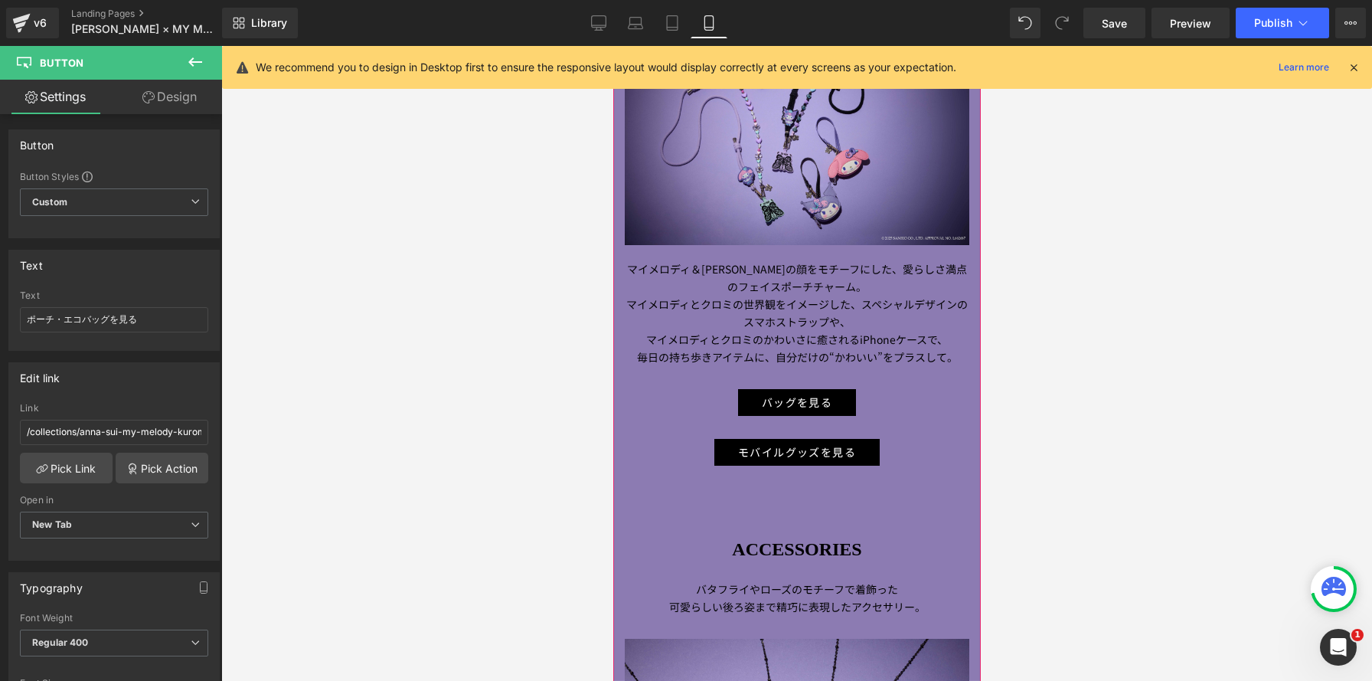
scroll to position [2287, 0]
click at [814, 454] on icon at bounding box center [814, 453] width 8 height 8
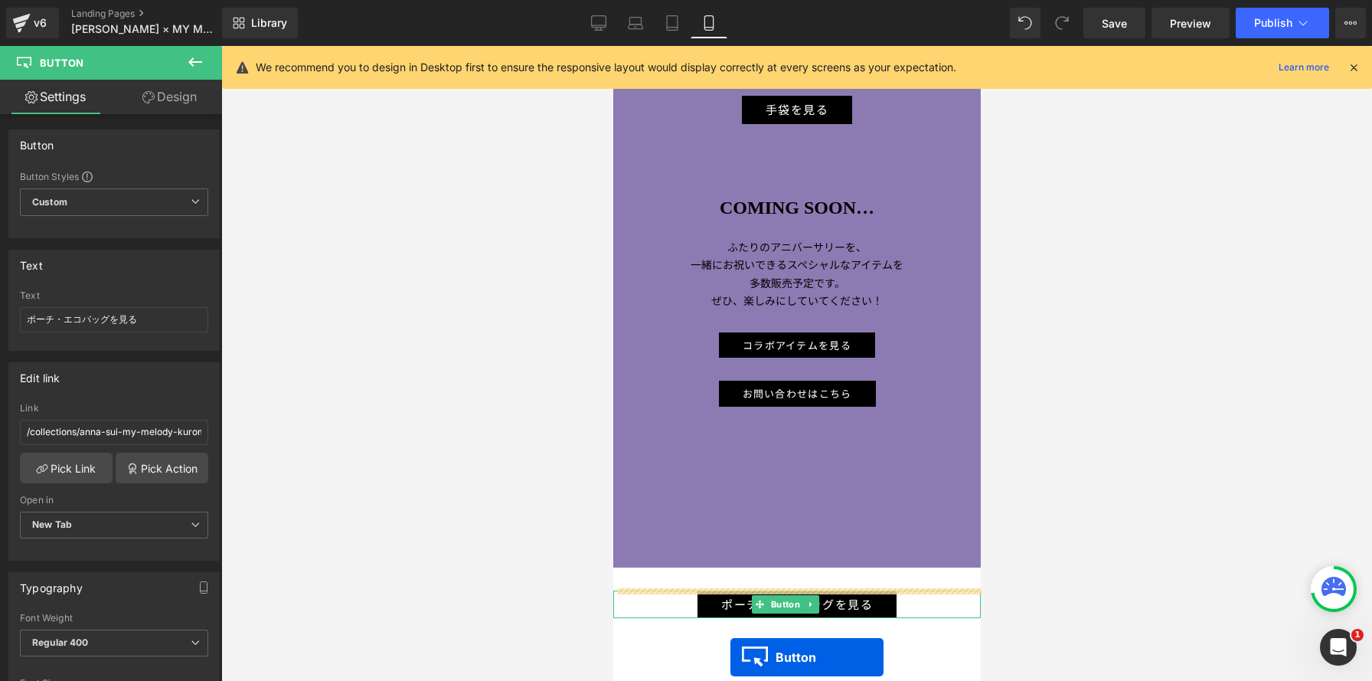
scroll to position [7294, 0]
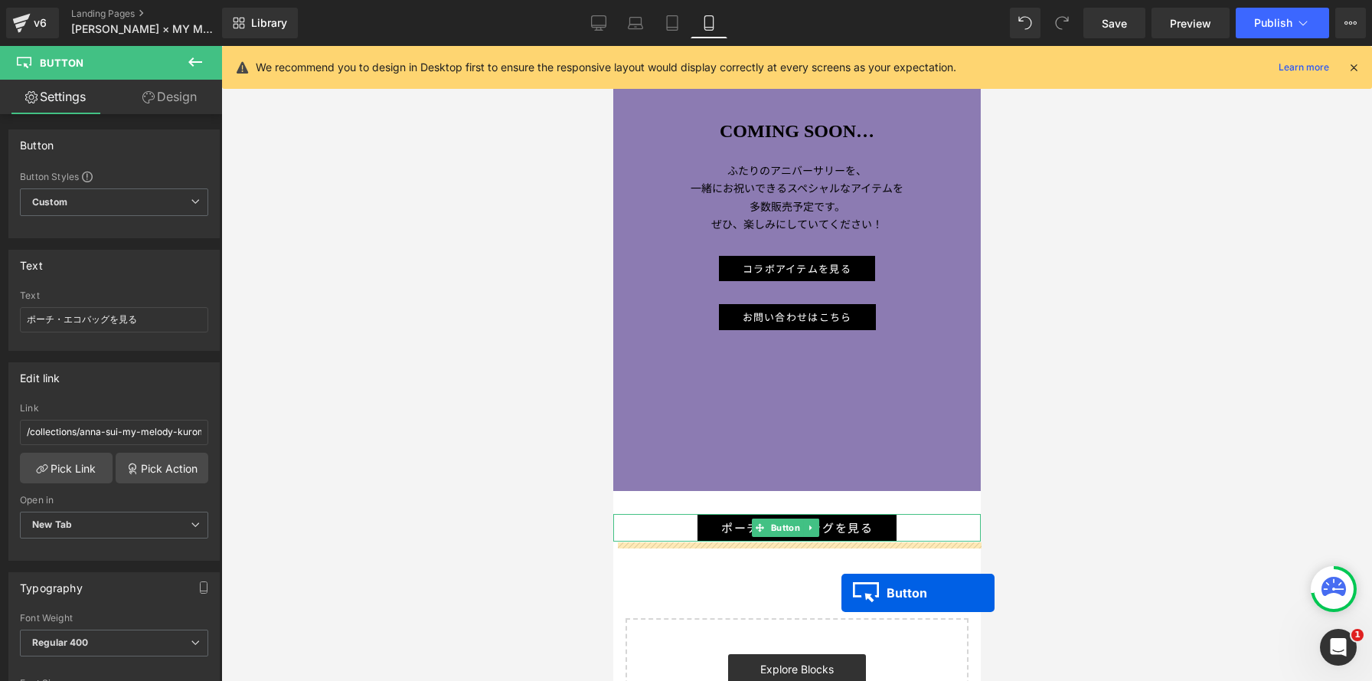
drag, startPoint x: 767, startPoint y: 118, endPoint x: 841, endPoint y: 593, distance: 480.4
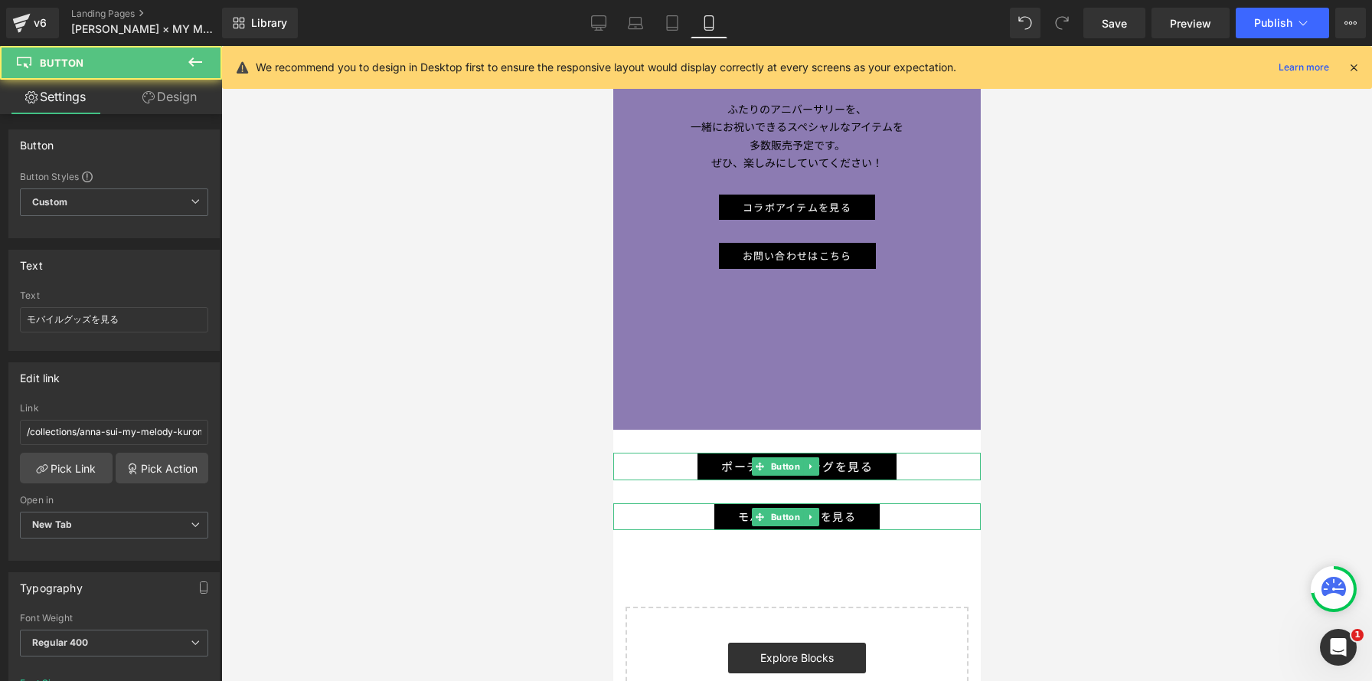
scroll to position [7, 8]
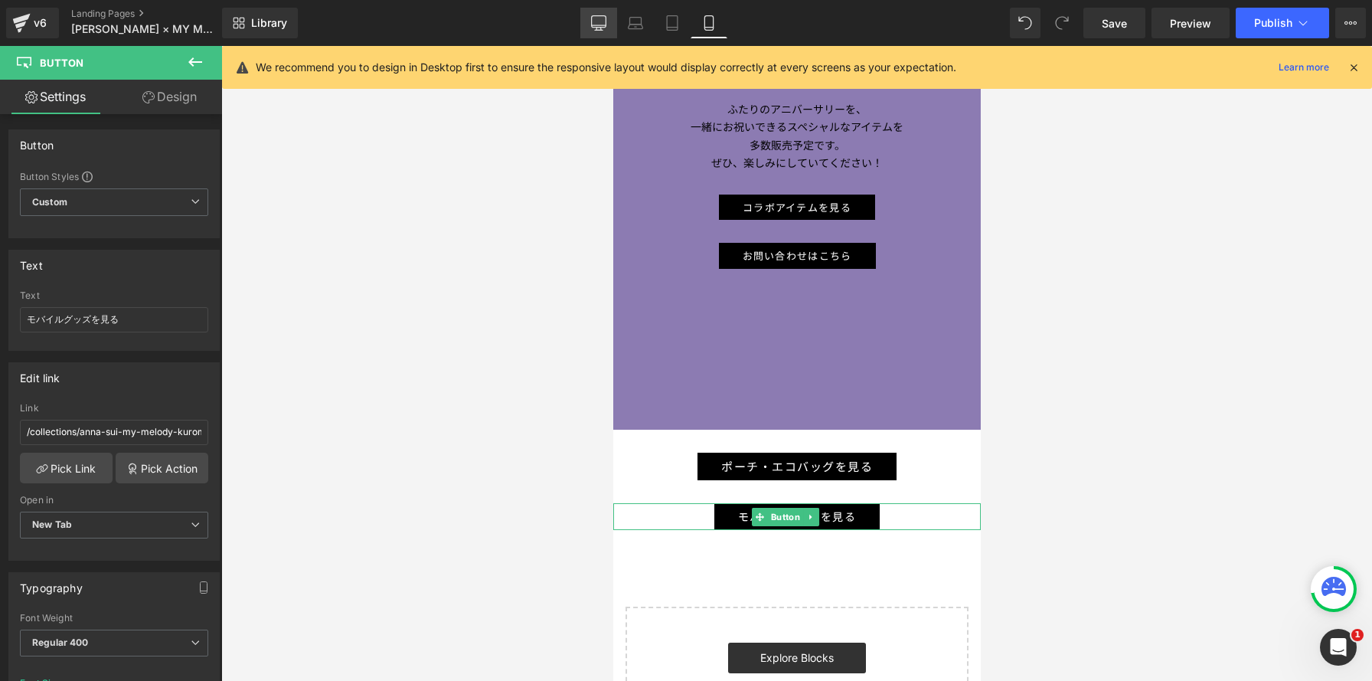
click at [595, 26] on icon at bounding box center [598, 22] width 15 height 15
type input "15"
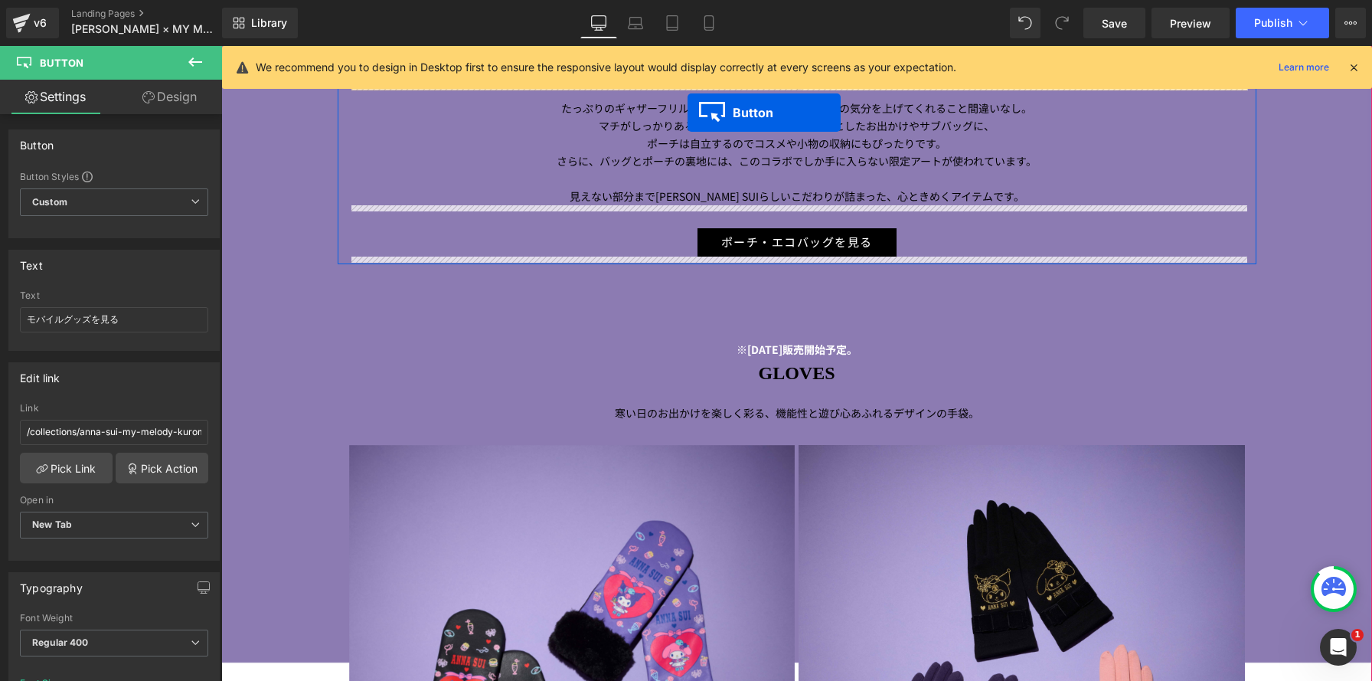
scroll to position [6720, 0]
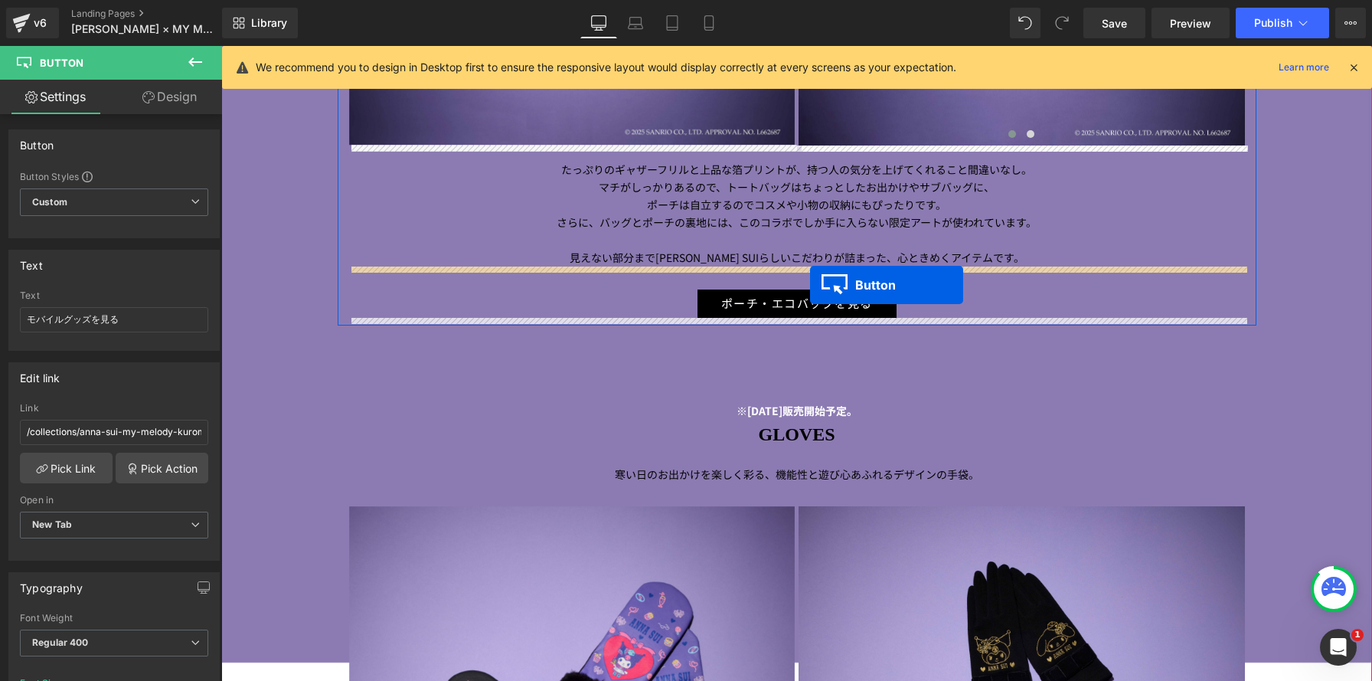
drag, startPoint x: 770, startPoint y: 464, endPoint x: 810, endPoint y: 284, distance: 184.5
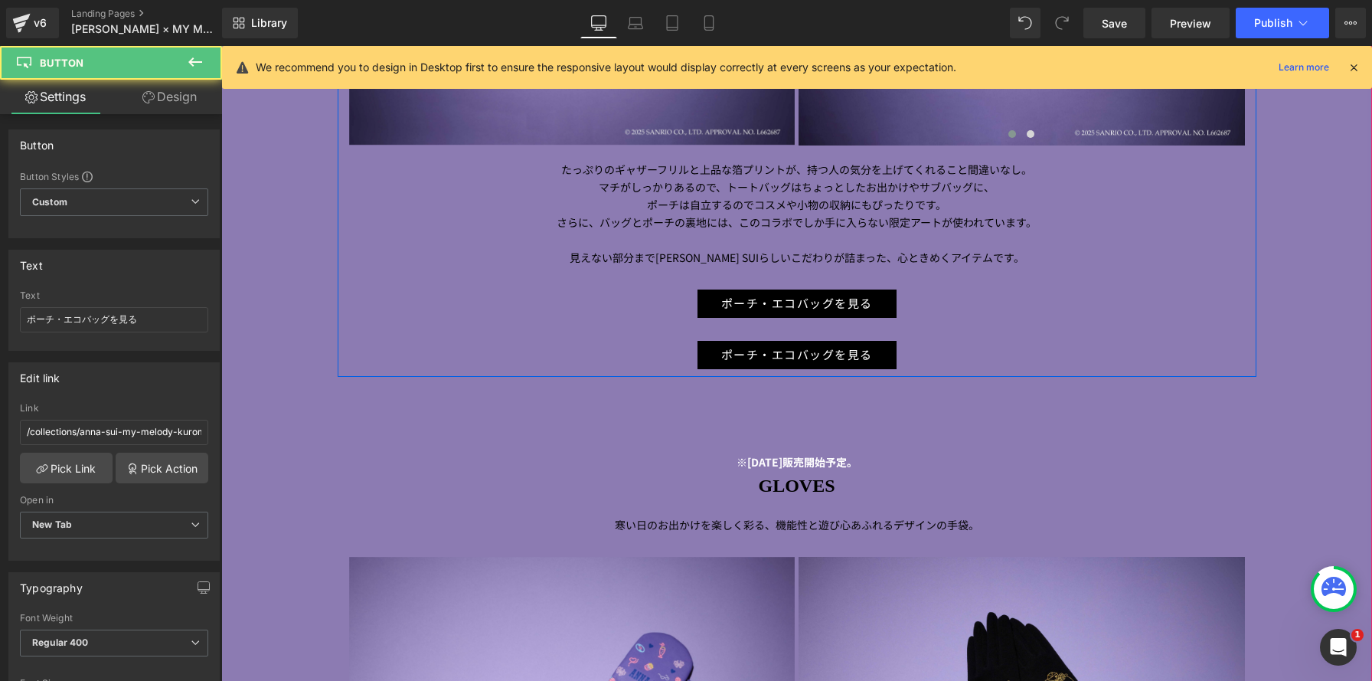
scroll to position [8949, 1151]
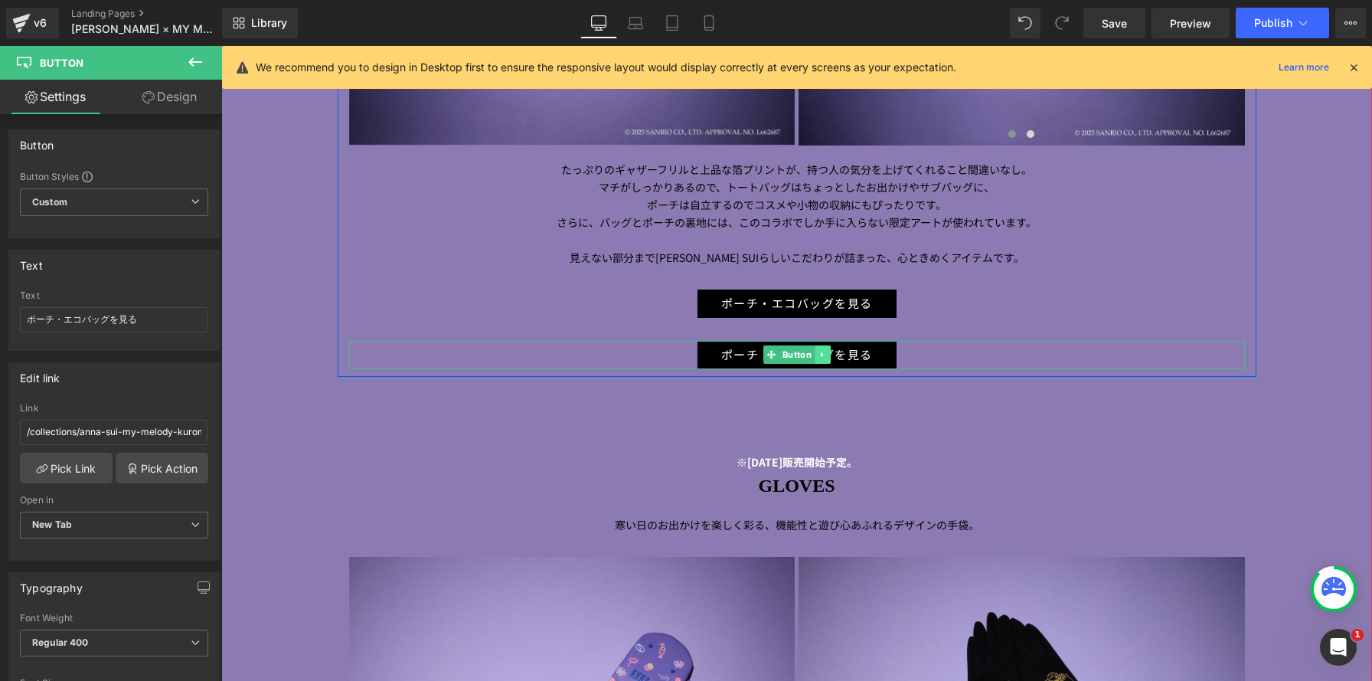
click at [826, 357] on icon at bounding box center [822, 354] width 8 height 9
click at [829, 356] on icon at bounding box center [830, 355] width 8 height 8
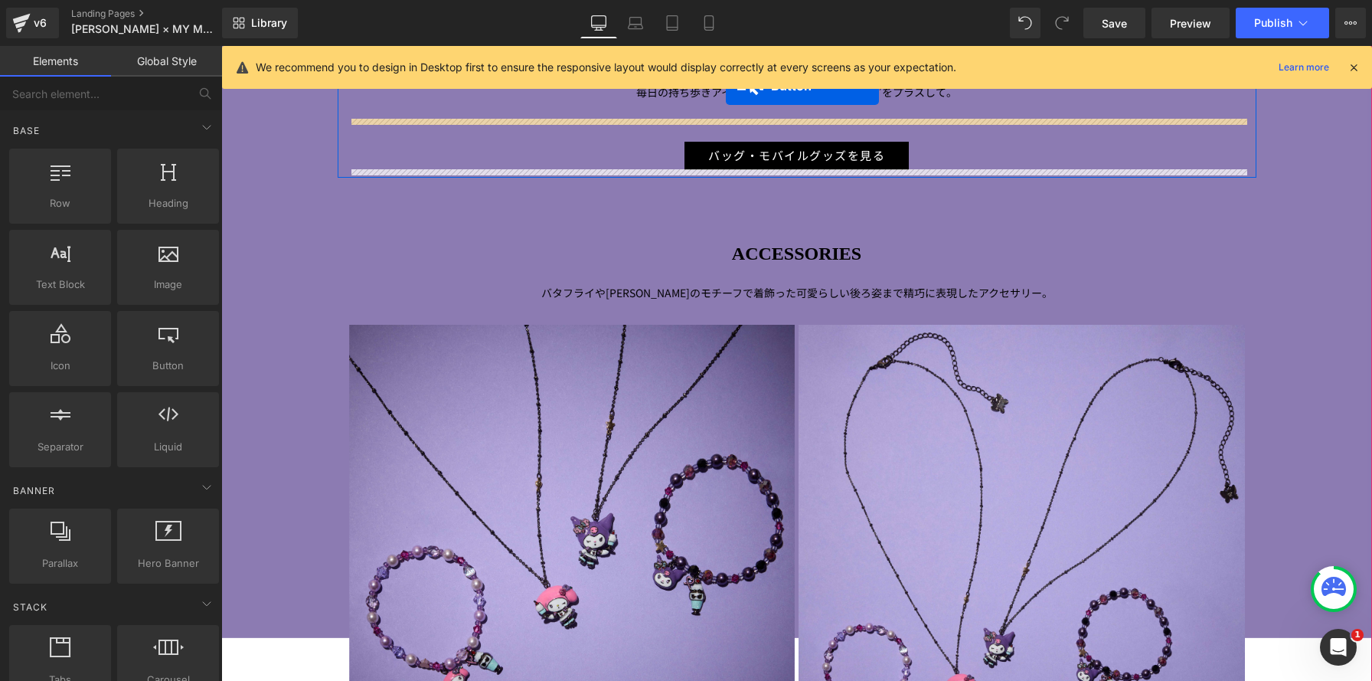
scroll to position [2971, 0]
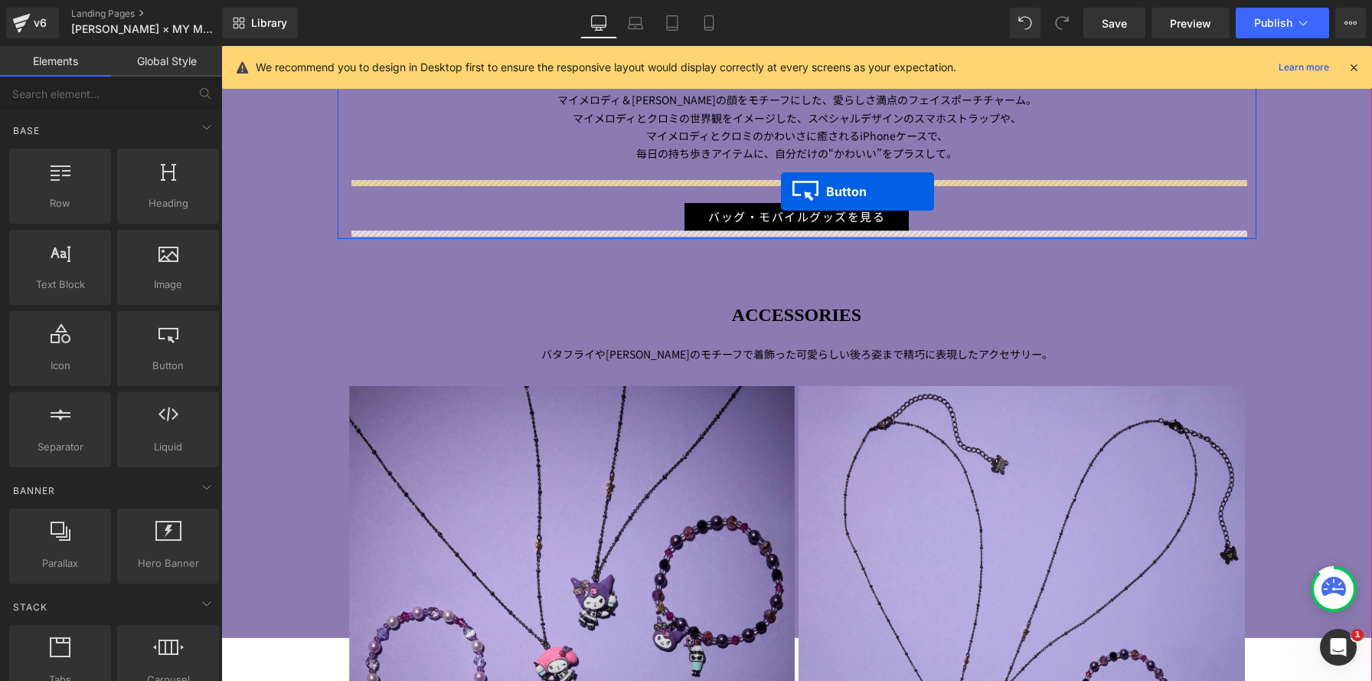
drag, startPoint x: 770, startPoint y: 221, endPoint x: 782, endPoint y: 188, distance: 34.2
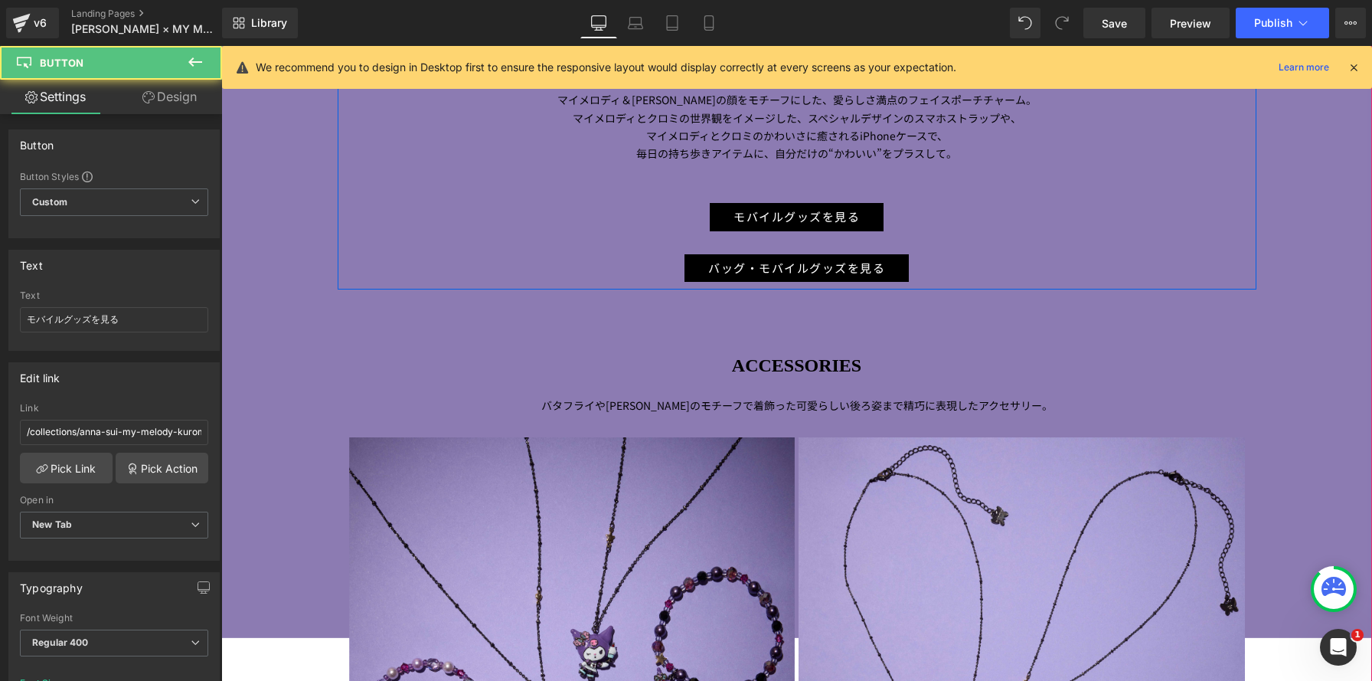
scroll to position [8, 8]
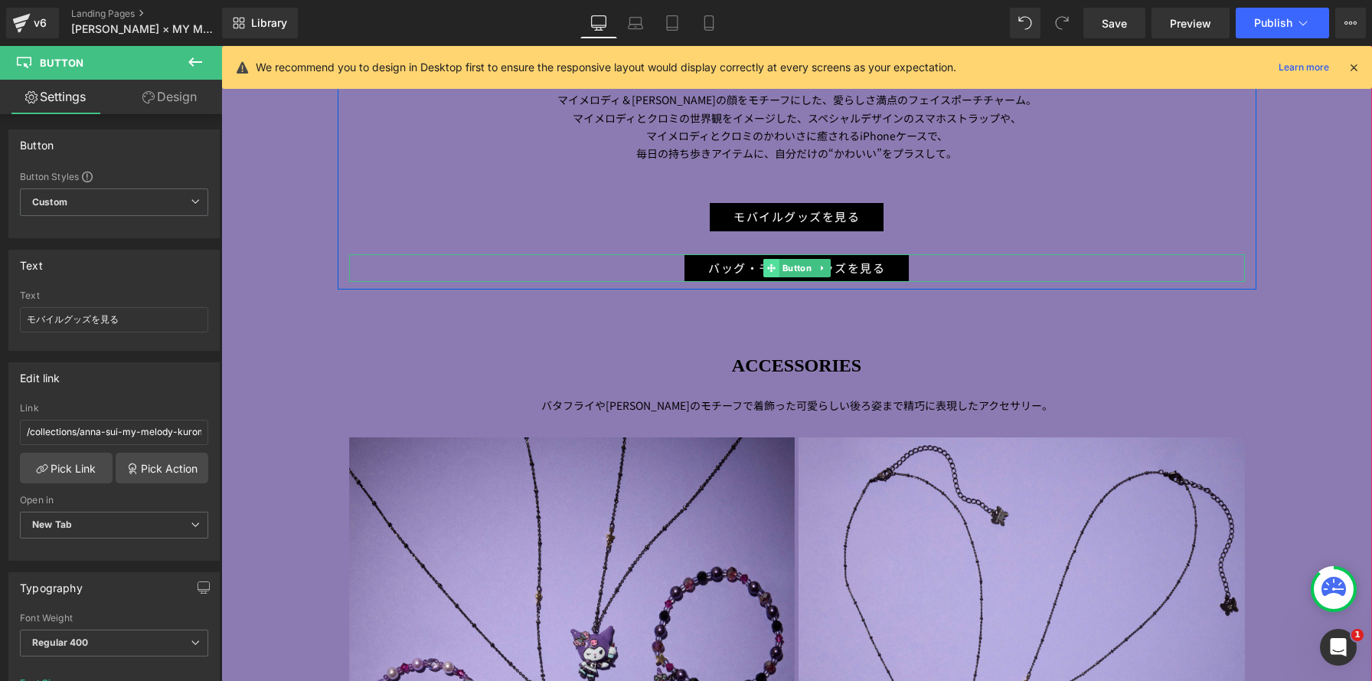
click at [739, 266] on div "バッグ・モバイルグッズを見る Button" at bounding box center [797, 268] width 896 height 28
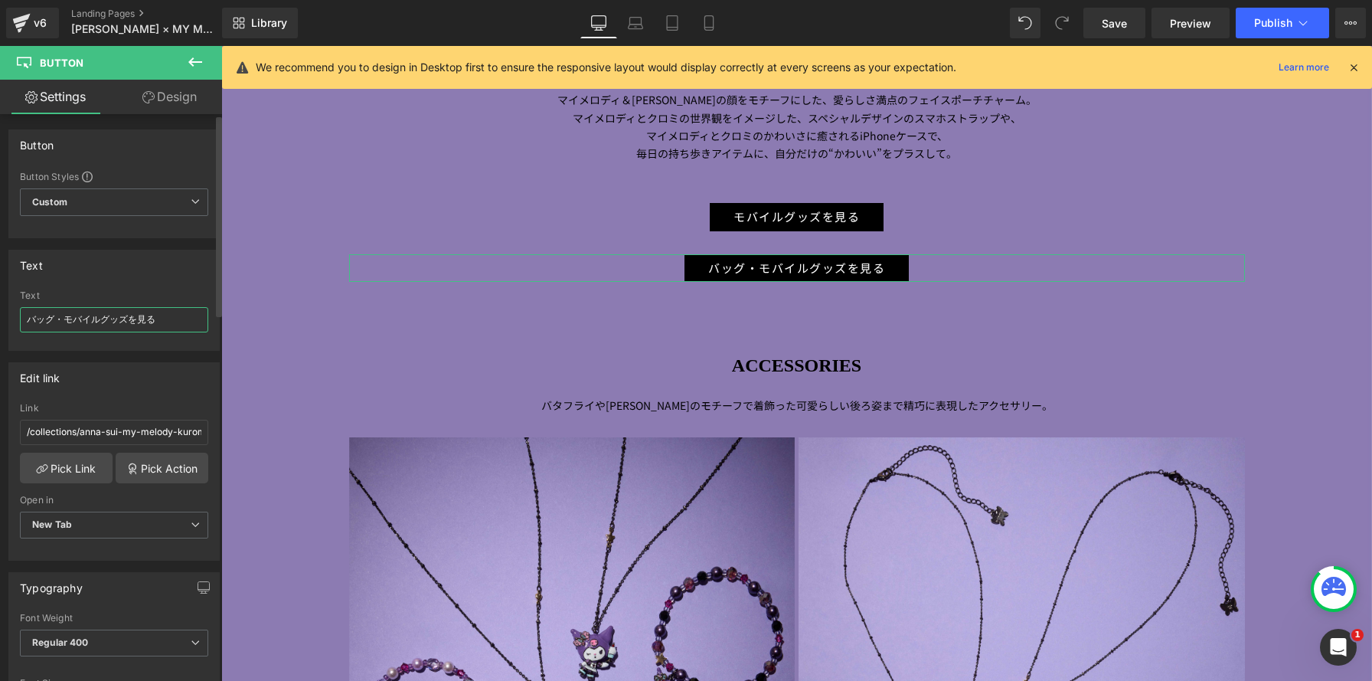
click at [126, 321] on input "バッグ・モバイルグッズを見る" at bounding box center [114, 319] width 188 height 25
drag, startPoint x: 126, startPoint y: 322, endPoint x: 56, endPoint y: 319, distance: 69.8
click at [56, 319] on input "バッグ・モバイルグッズを見る" at bounding box center [114, 319] width 188 height 25
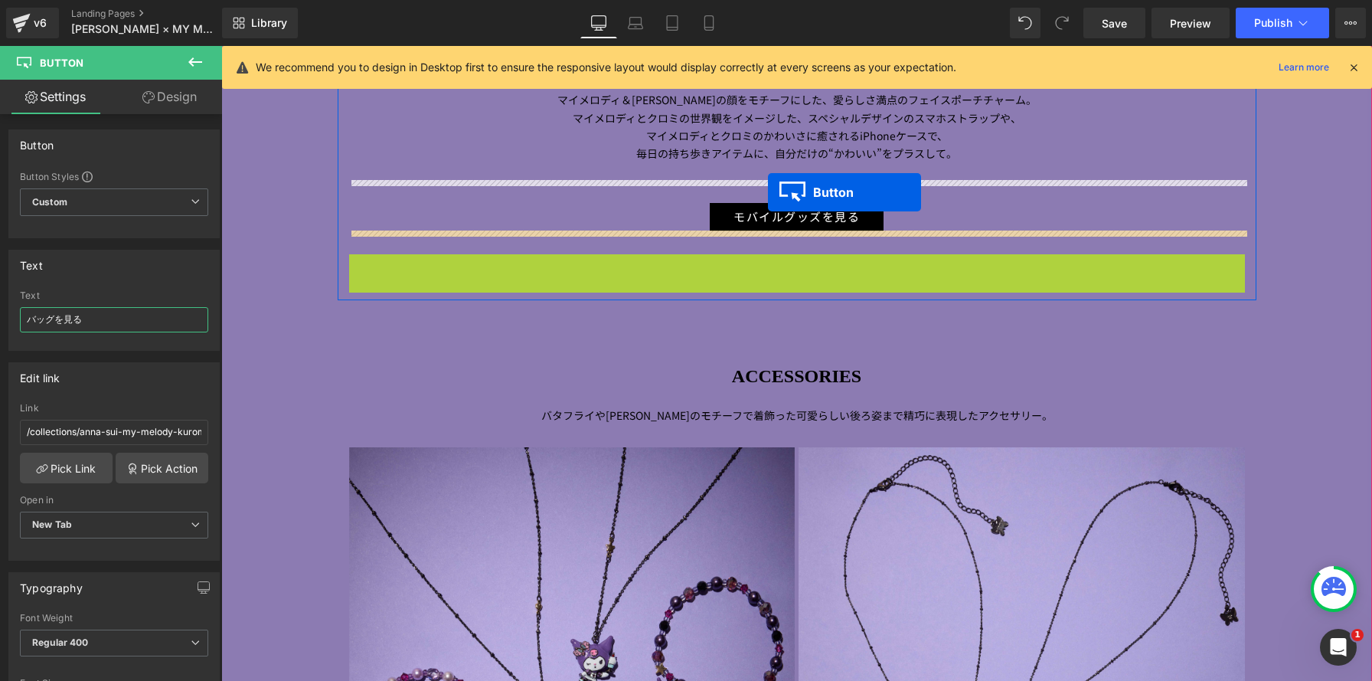
scroll to position [7, 8]
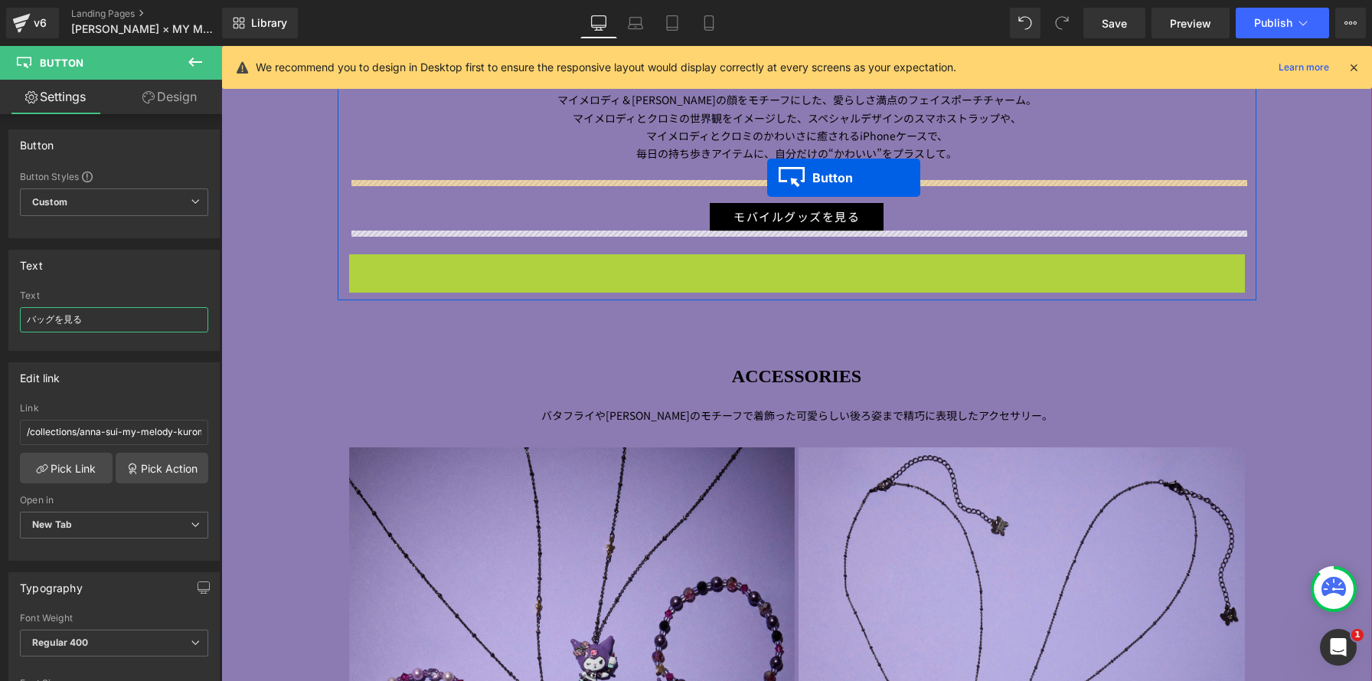
drag, startPoint x: 769, startPoint y: 269, endPoint x: 768, endPoint y: 177, distance: 91.9
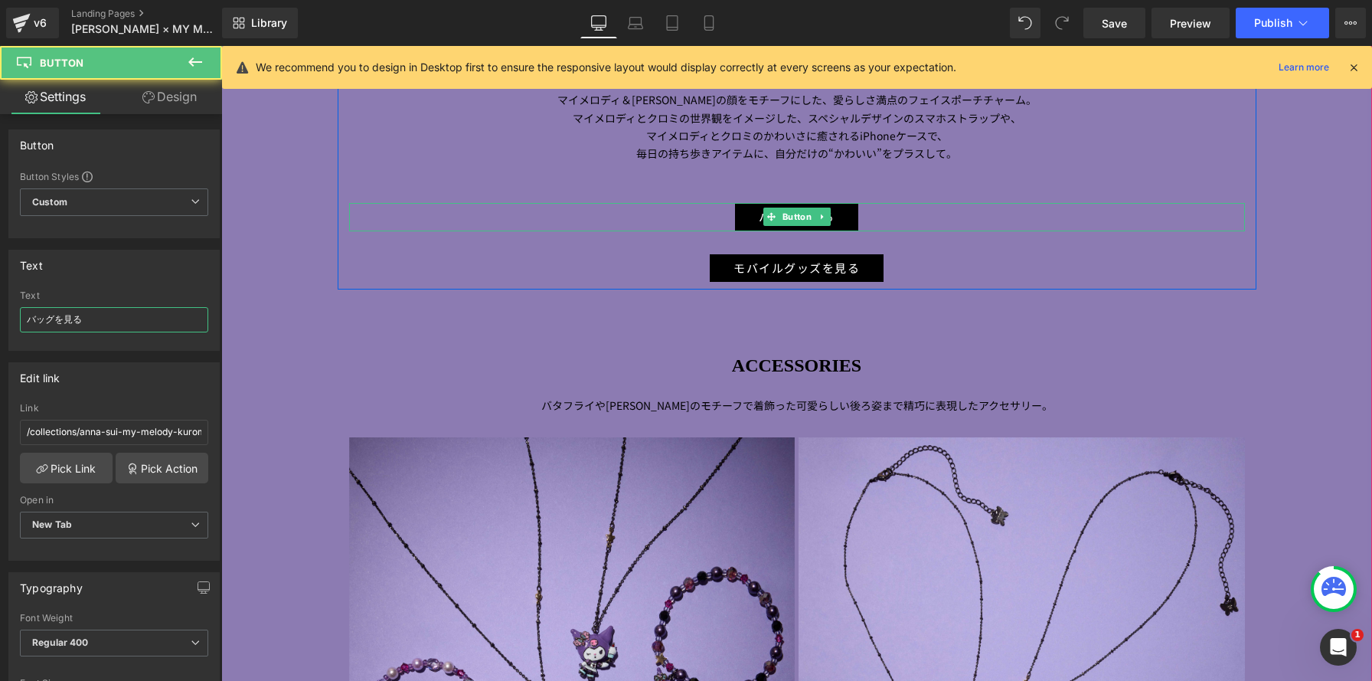
scroll to position [8, 8]
type input "バッグを見る"
click at [1282, 25] on span "Publish" at bounding box center [1273, 23] width 38 height 12
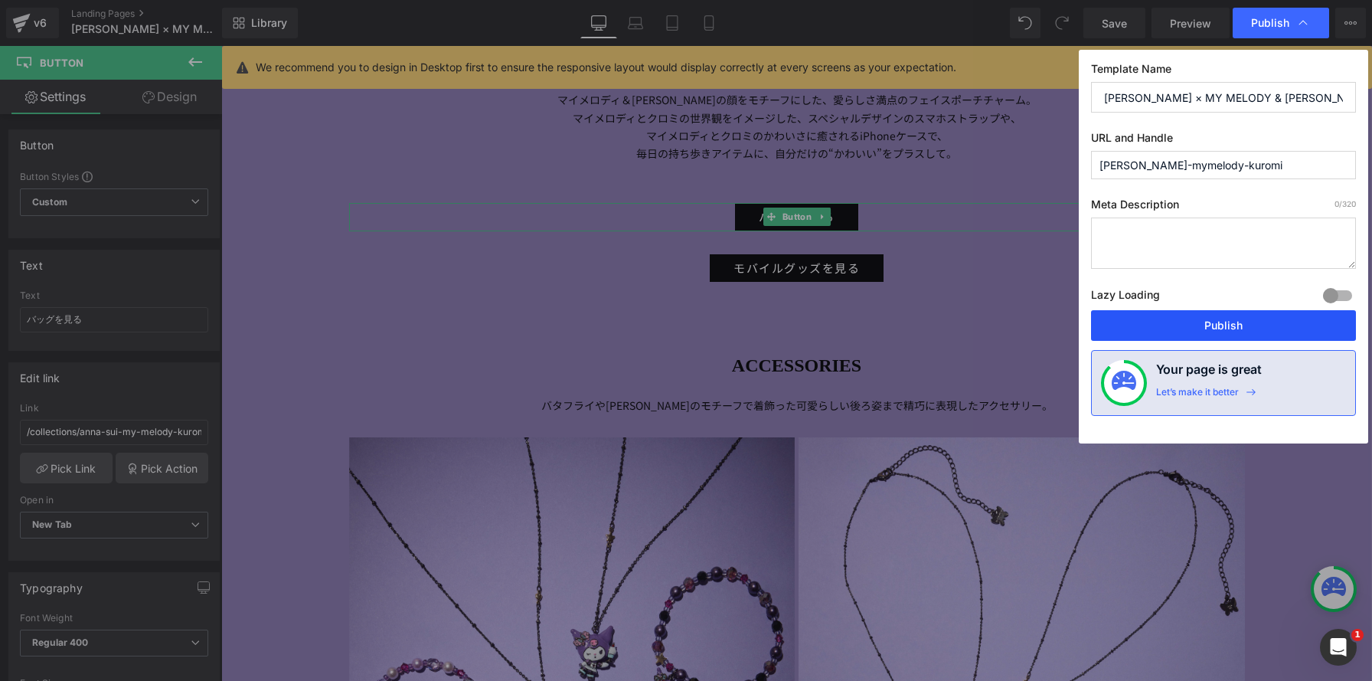
click at [1171, 336] on button "Publish" at bounding box center [1223, 325] width 265 height 31
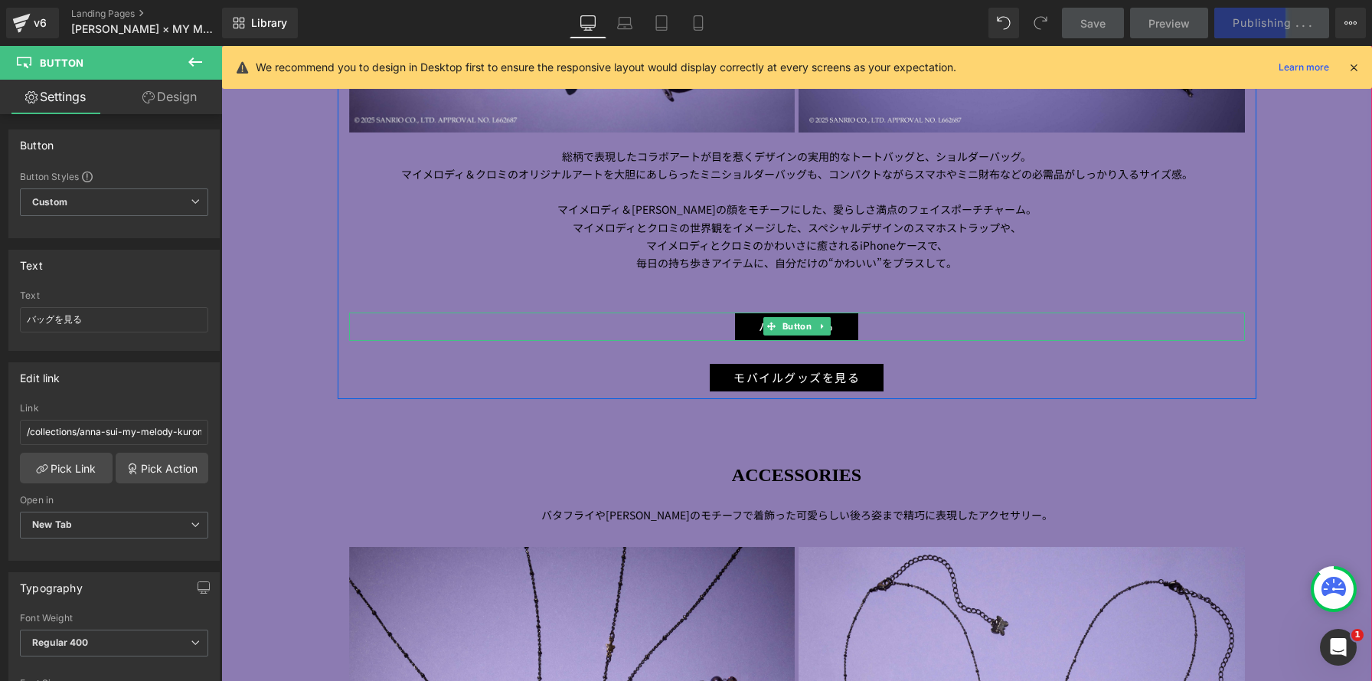
scroll to position [2804, 0]
